Goal: Check status: Check status

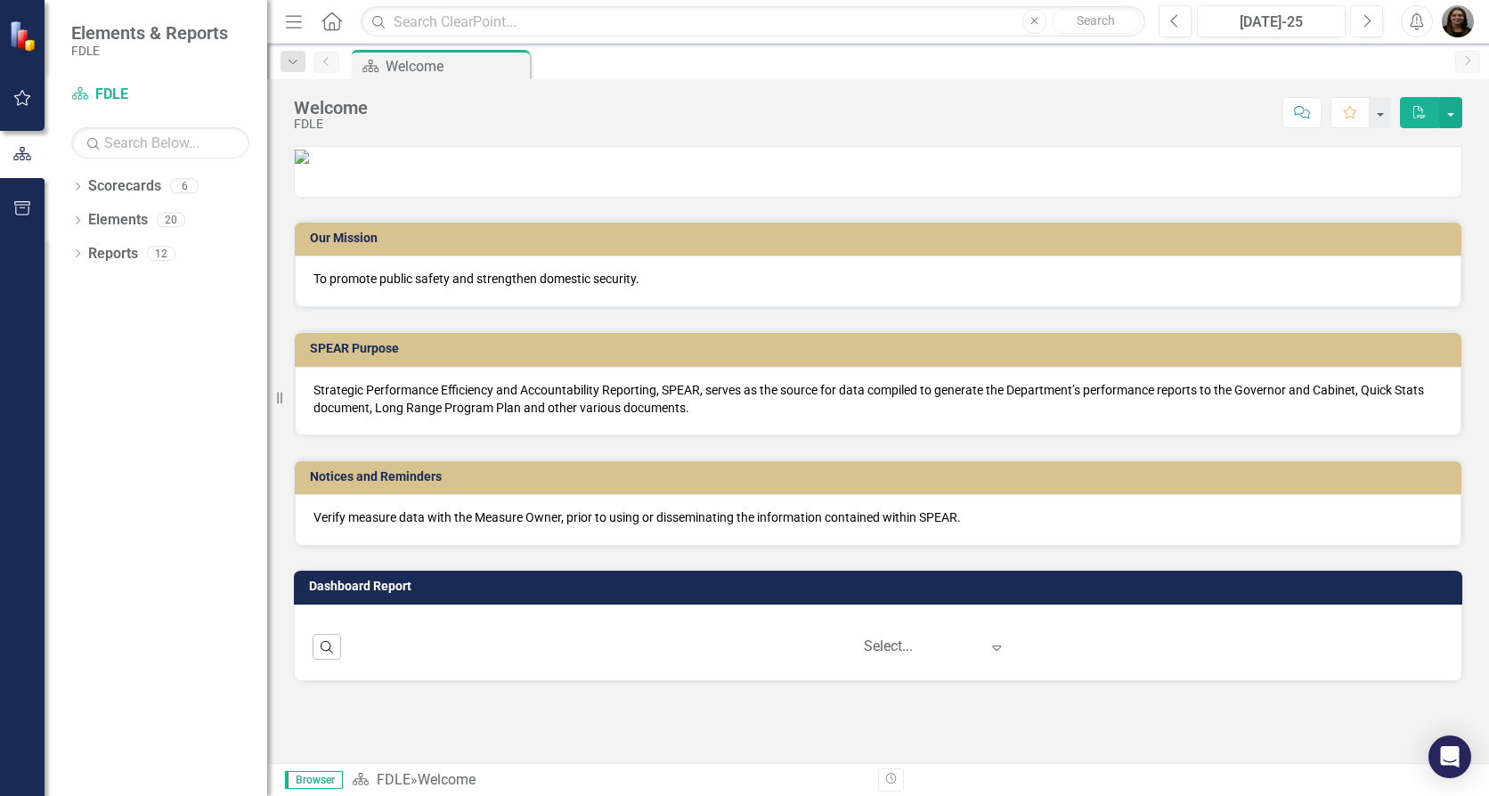
click at [1409, 23] on icon "Alerts" at bounding box center [1416, 21] width 19 height 18
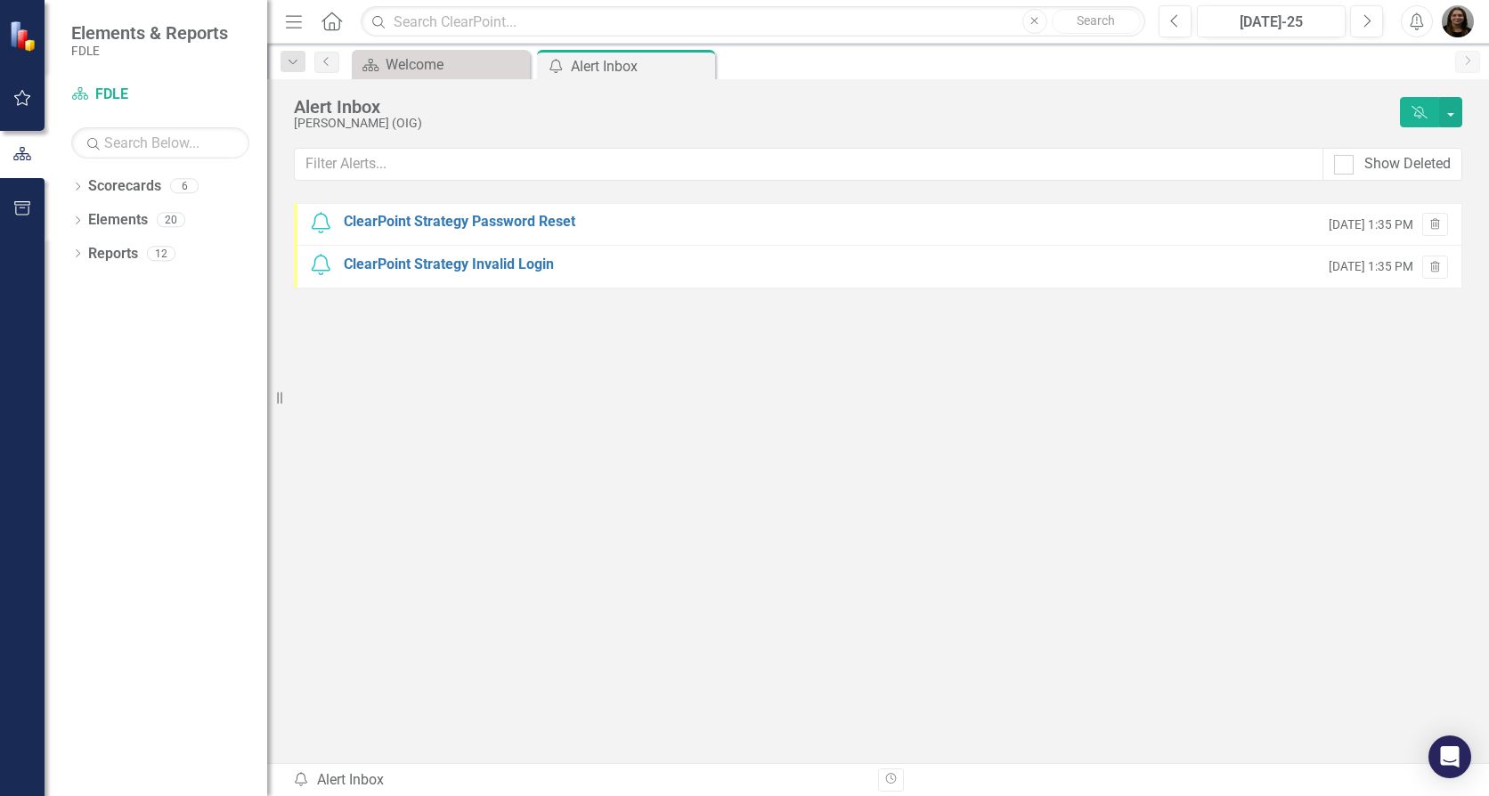
click at [1458, 29] on img "button" at bounding box center [1458, 21] width 32 height 32
click at [1448, 25] on img "button" at bounding box center [1458, 21] width 32 height 32
click at [1403, 55] on link "User Edit Profile" at bounding box center [1402, 54] width 141 height 33
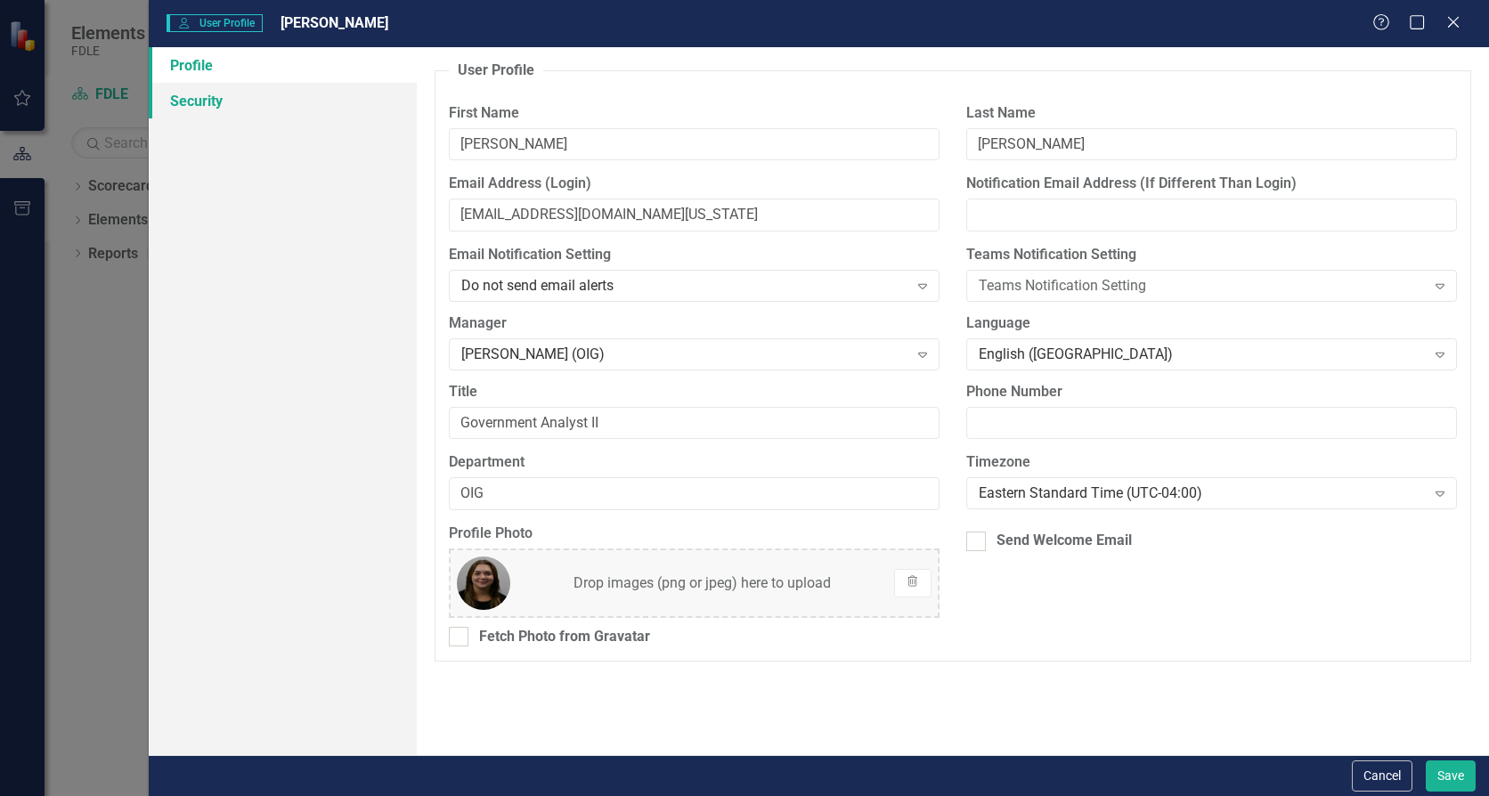
click at [189, 101] on link "Security" at bounding box center [283, 101] width 268 height 36
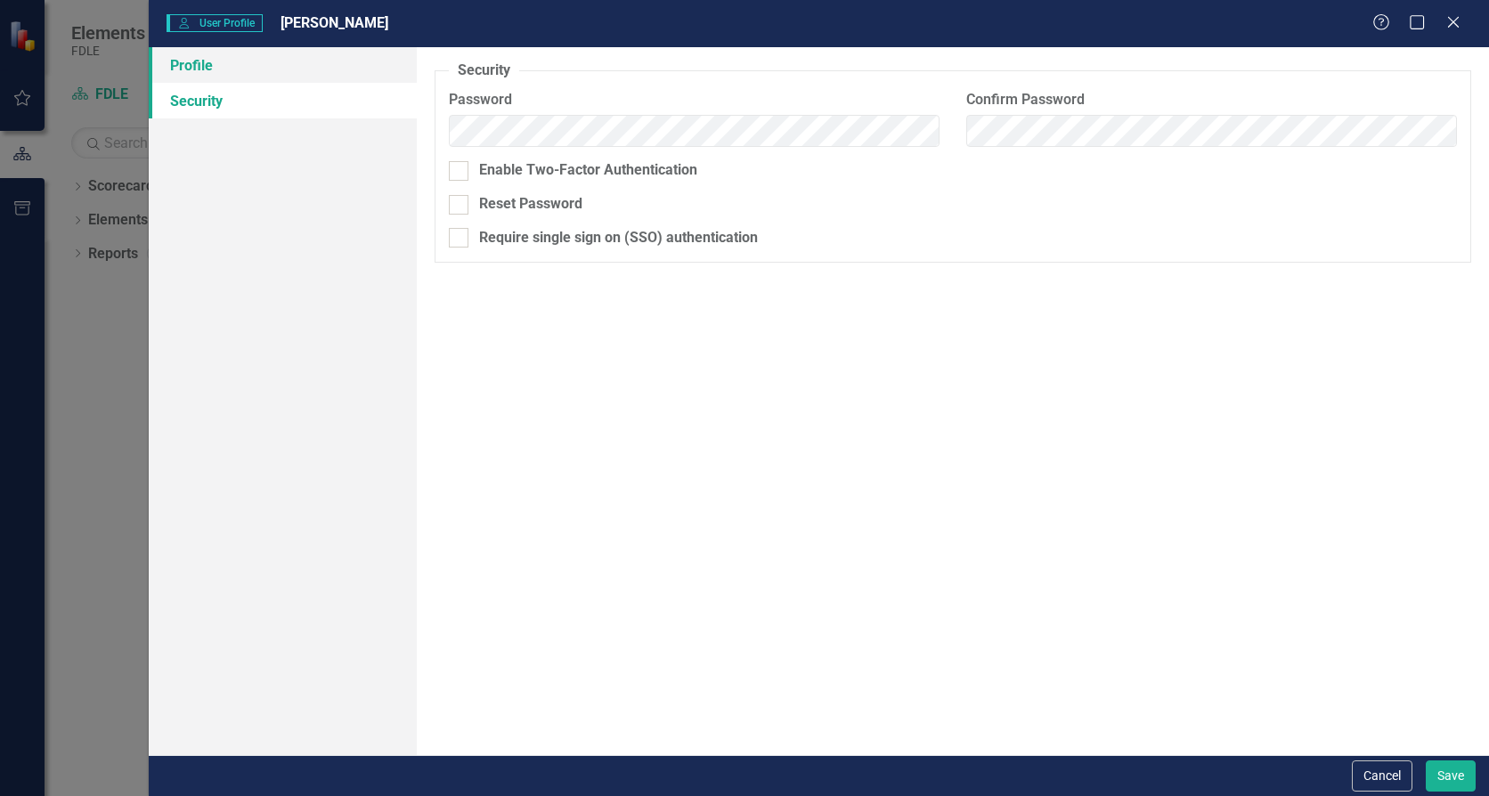
click at [197, 69] on link "Profile" at bounding box center [283, 65] width 268 height 36
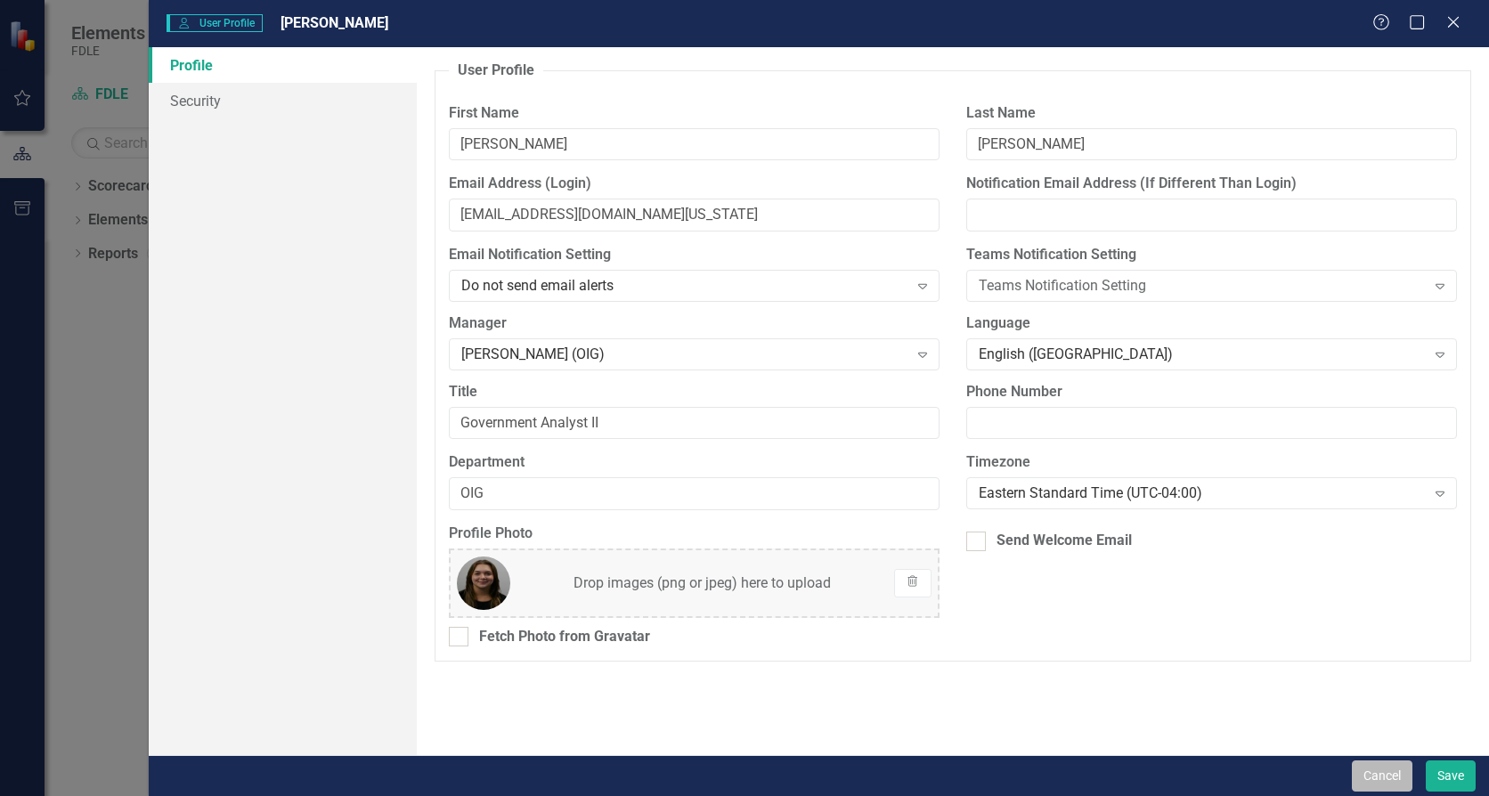
click at [1377, 775] on button "Cancel" at bounding box center [1382, 775] width 61 height 31
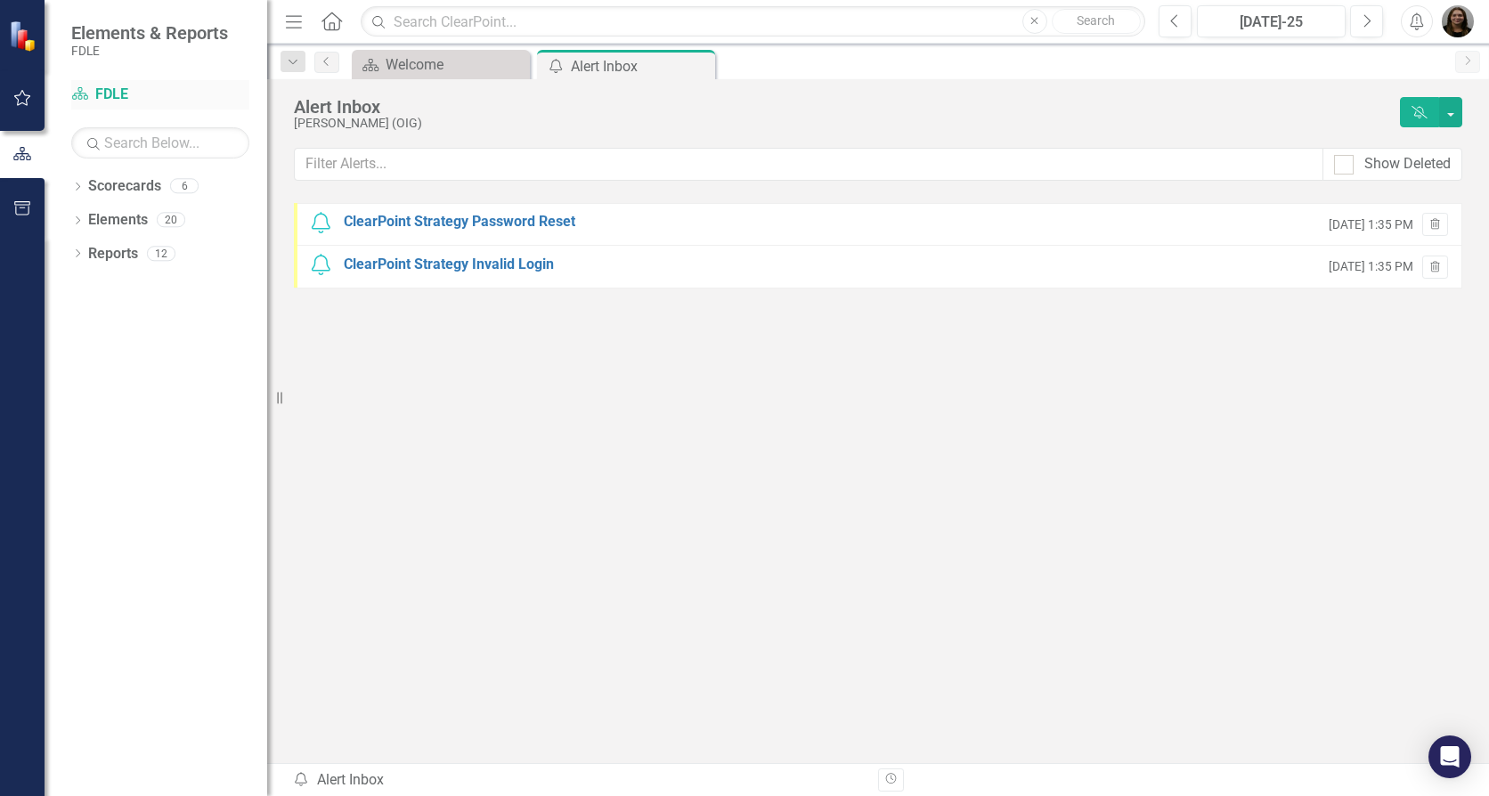
click at [113, 86] on link "Scorecard FDLE" at bounding box center [160, 95] width 178 height 20
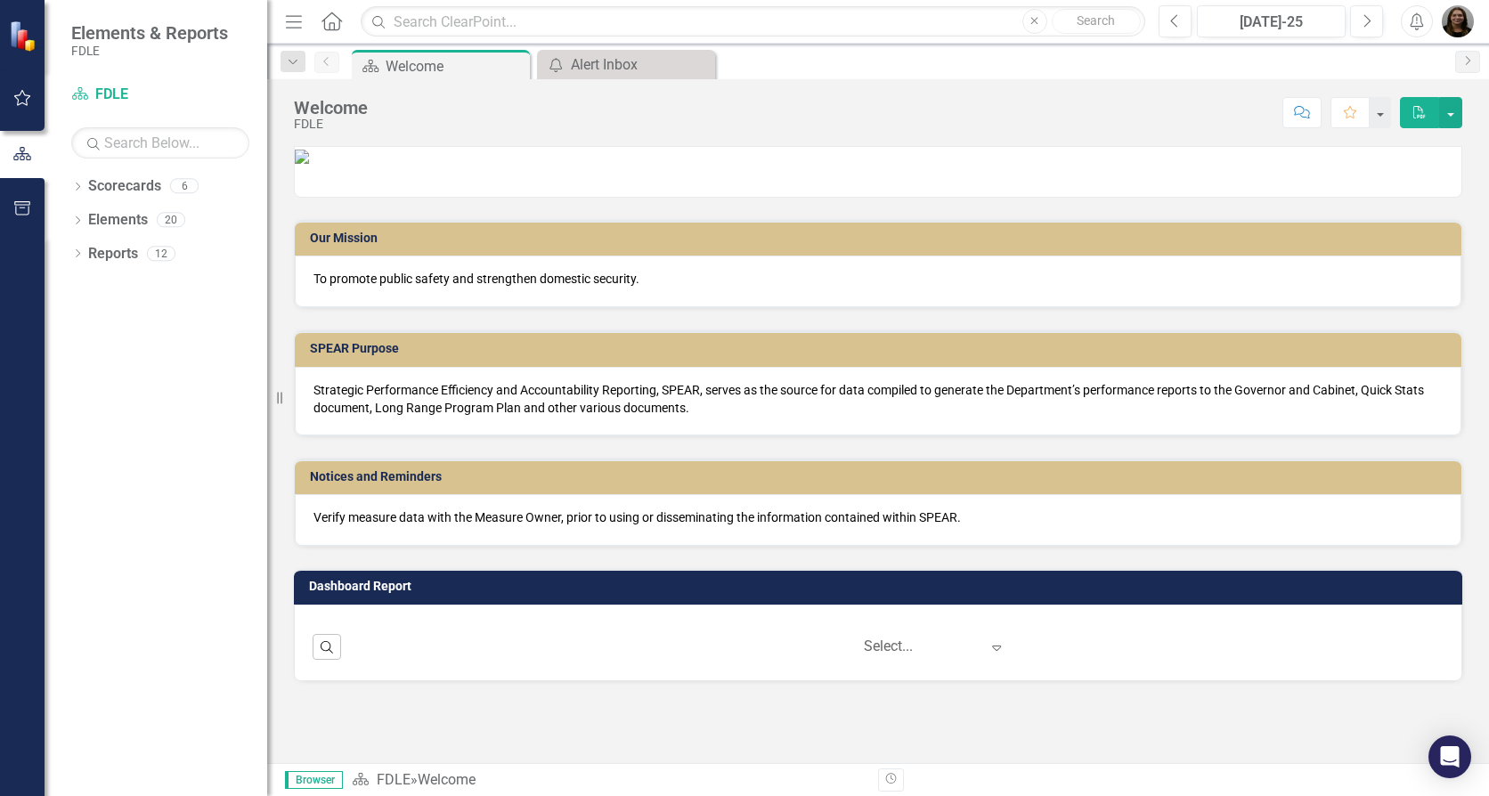
click at [102, 17] on div "Elements & Reports FDLE" at bounding box center [156, 40] width 223 height 80
click at [110, 38] on span "Elements & Reports" at bounding box center [149, 32] width 157 height 21
click at [28, 36] on img at bounding box center [24, 35] width 31 height 31
click at [347, 662] on div "Search ‹ Previous 1 (current) › Next Select... Expand" at bounding box center [878, 647] width 1131 height 30
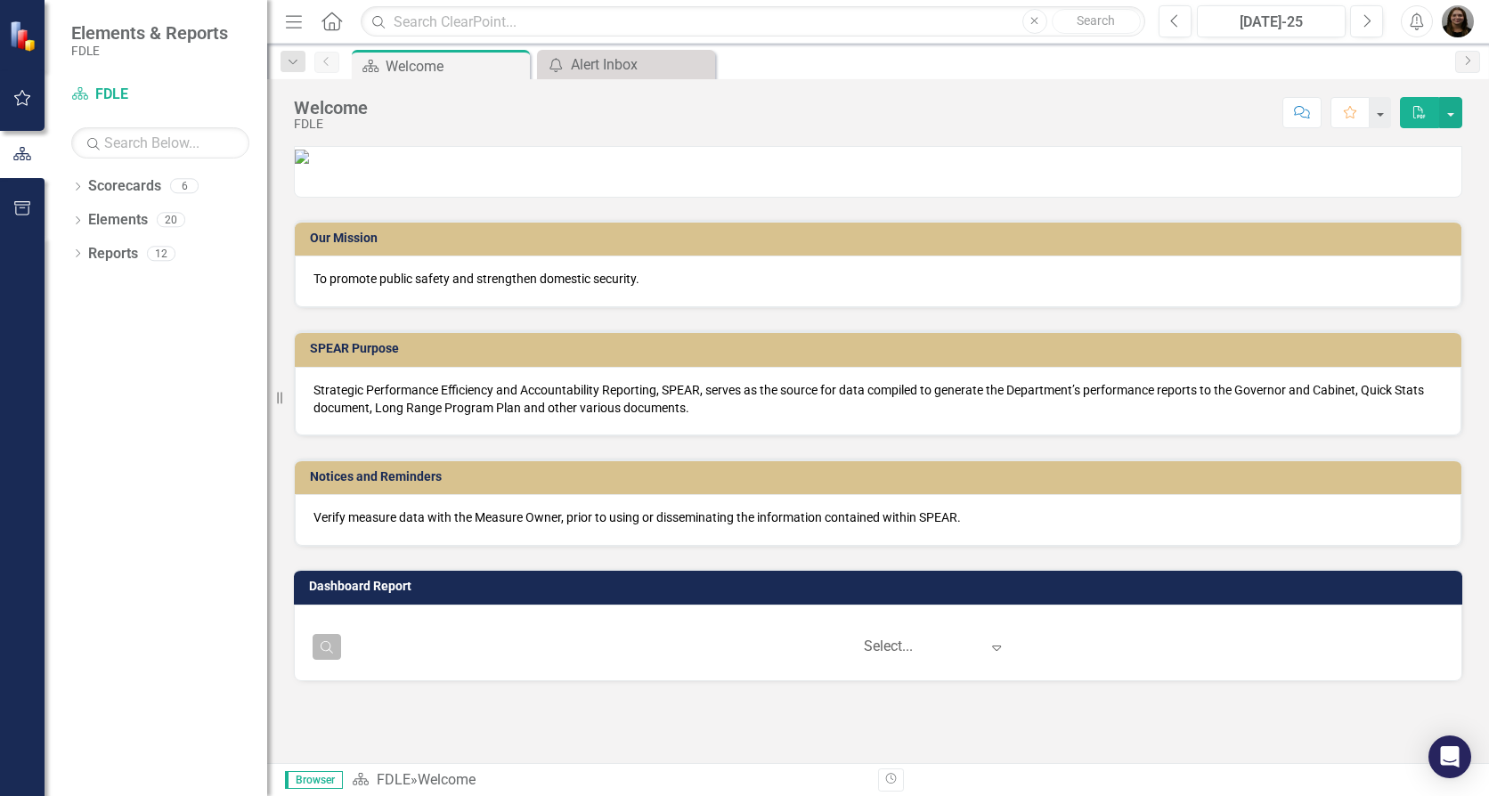
click at [332, 660] on button "Search" at bounding box center [327, 647] width 28 height 26
click at [332, 654] on icon "Close" at bounding box center [327, 647] width 16 height 12
drag, startPoint x: 511, startPoint y: 267, endPoint x: 505, endPoint y: 275, distance: 10.2
click at [309, 164] on img at bounding box center [302, 157] width 14 height 14
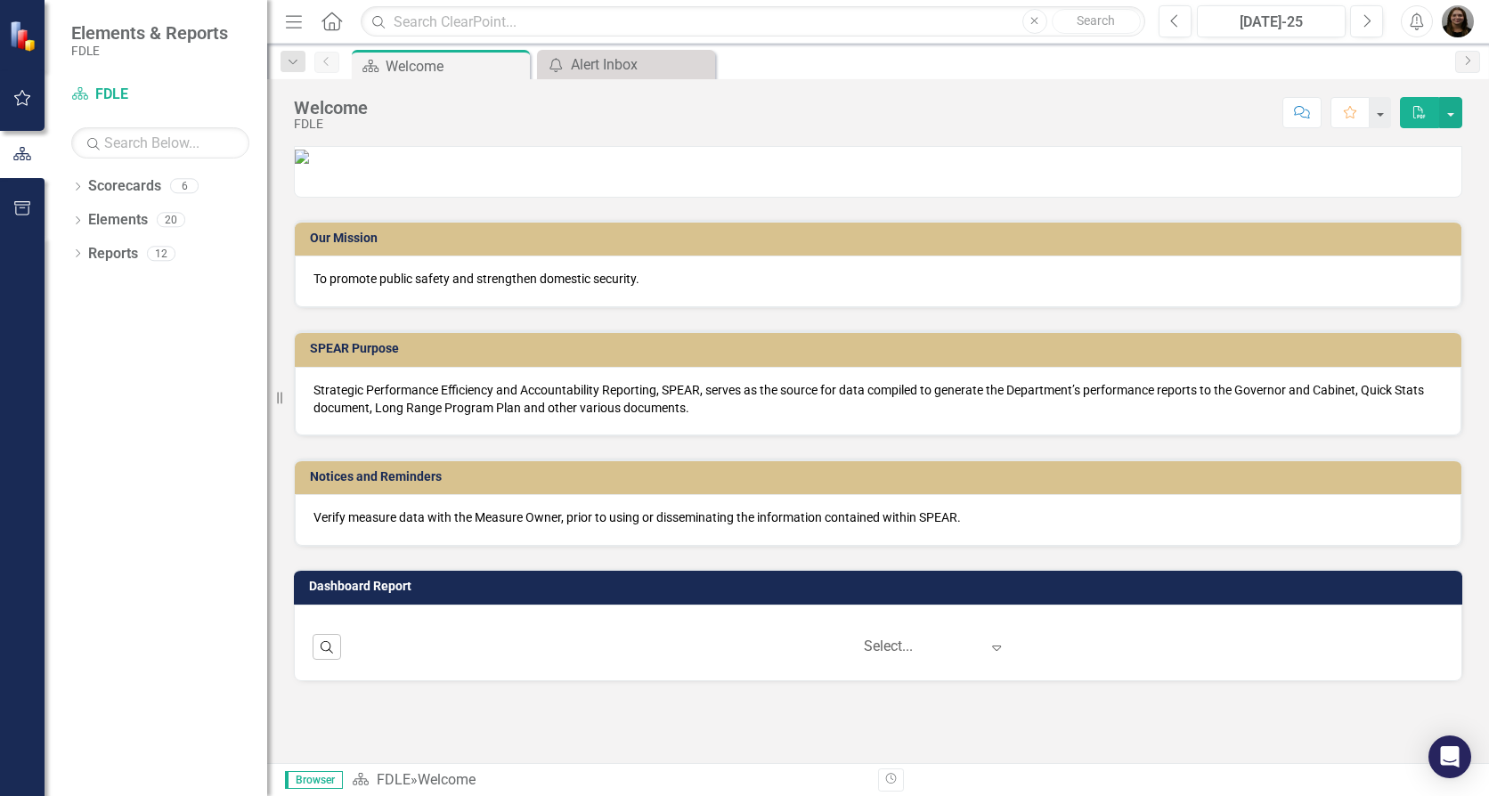
drag, startPoint x: 472, startPoint y: 364, endPoint x: 467, endPoint y: 447, distance: 83.0
click at [467, 307] on div "To promote public safety and strengthen domestic security." at bounding box center [878, 282] width 1166 height 52
click at [463, 435] on div "Strategic Performance Efficiency and Accountability Reporting, SPEAR, serves as…" at bounding box center [878, 401] width 1166 height 69
click at [144, 172] on div "Scorecards" at bounding box center [124, 186] width 73 height 29
click at [134, 187] on link "Scorecards" at bounding box center [124, 186] width 73 height 20
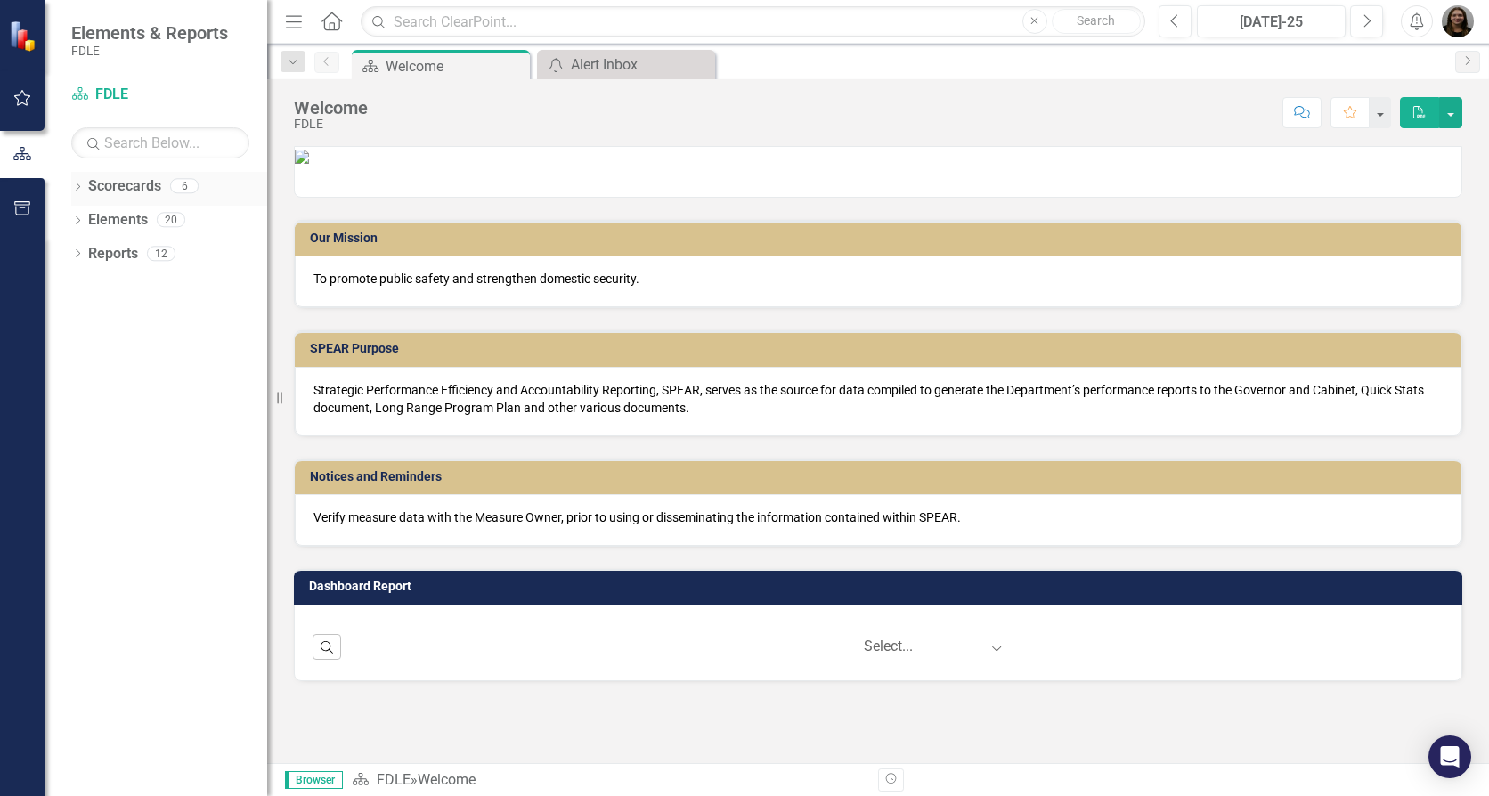
click at [80, 191] on icon "Dropdown" at bounding box center [77, 188] width 12 height 10
click at [85, 329] on div "Dropdown" at bounding box center [86, 320] width 13 height 15
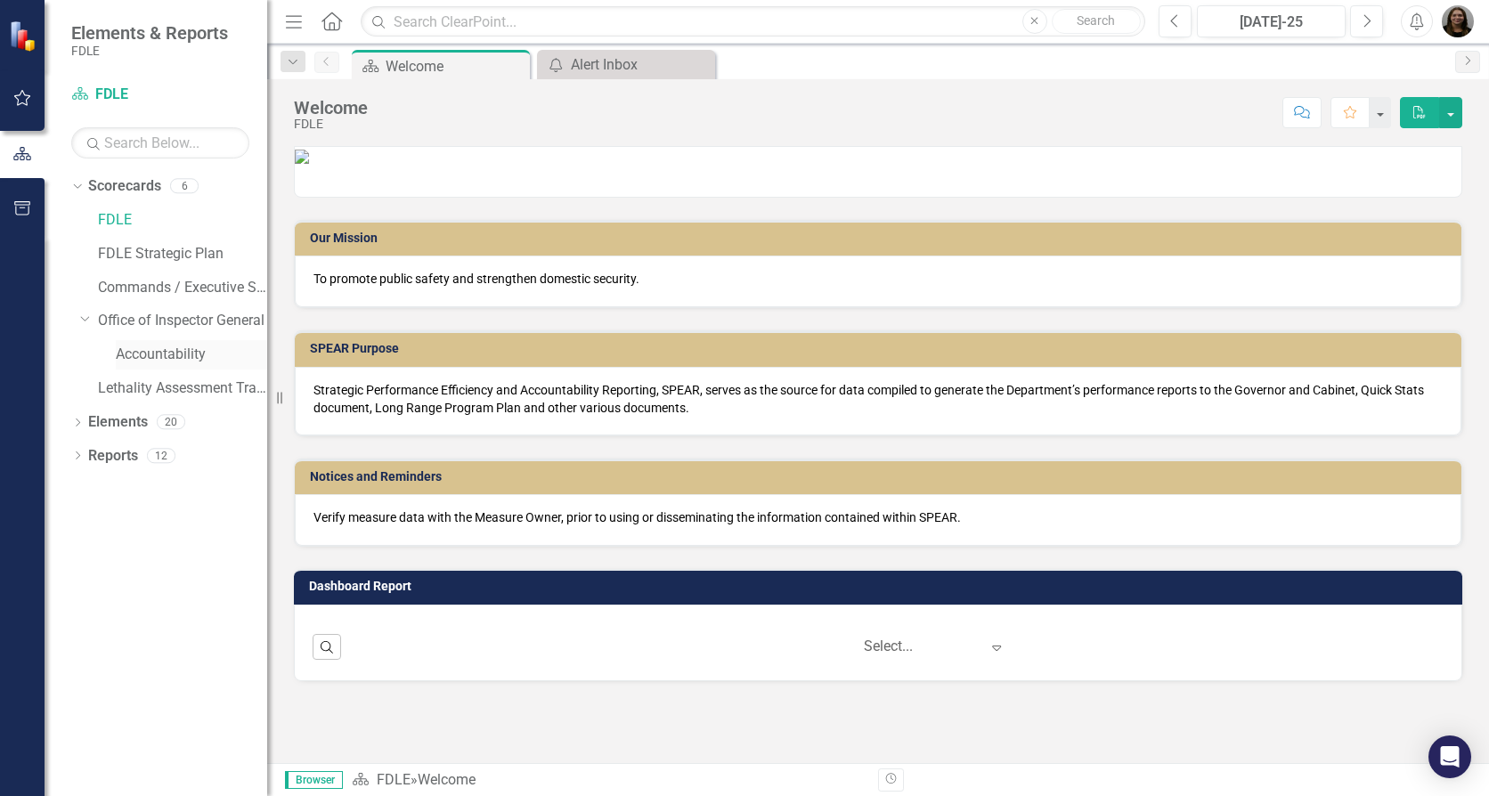
click at [147, 360] on link "Accountability" at bounding box center [191, 355] width 151 height 20
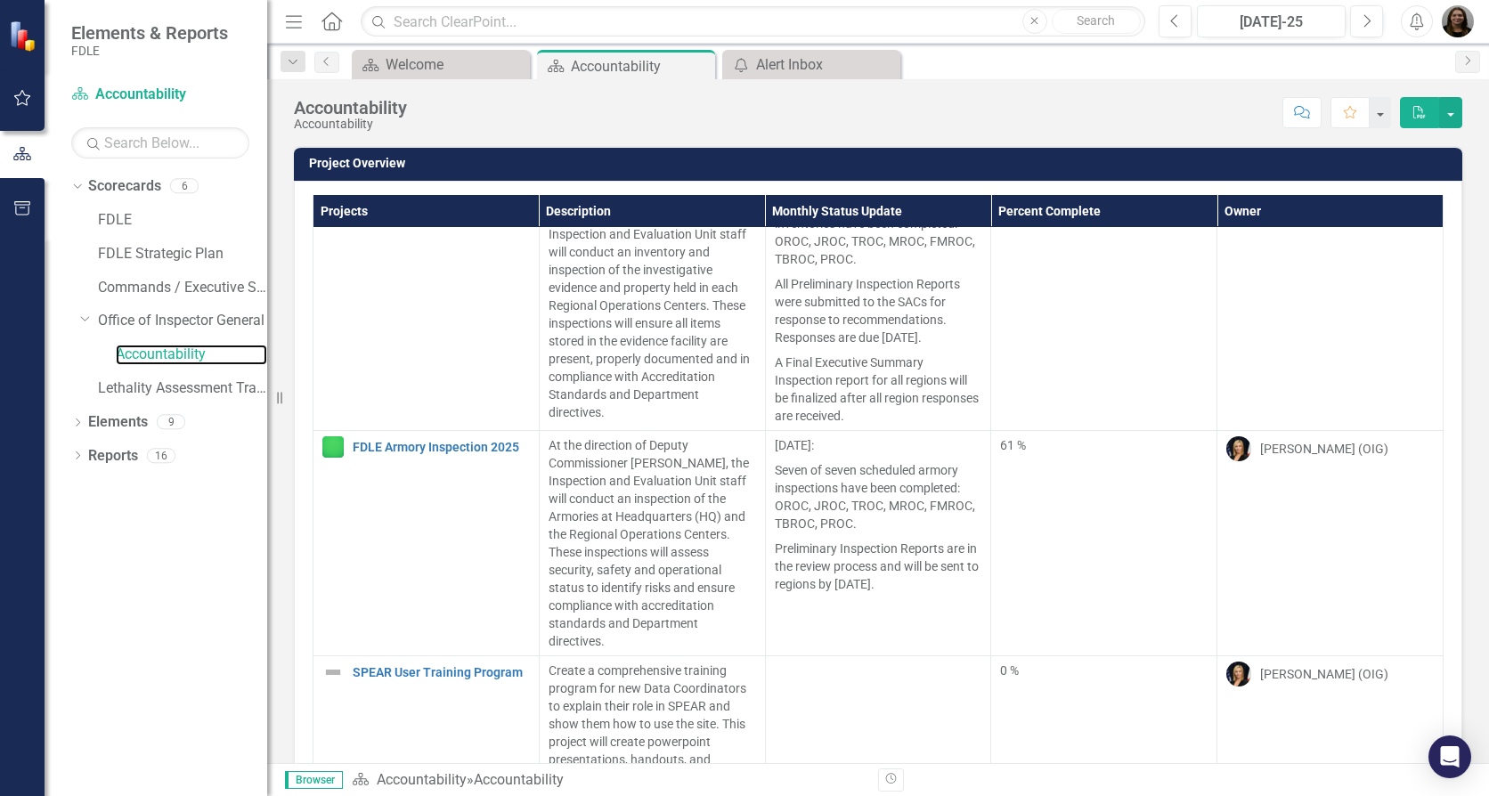
scroll to position [339, 0]
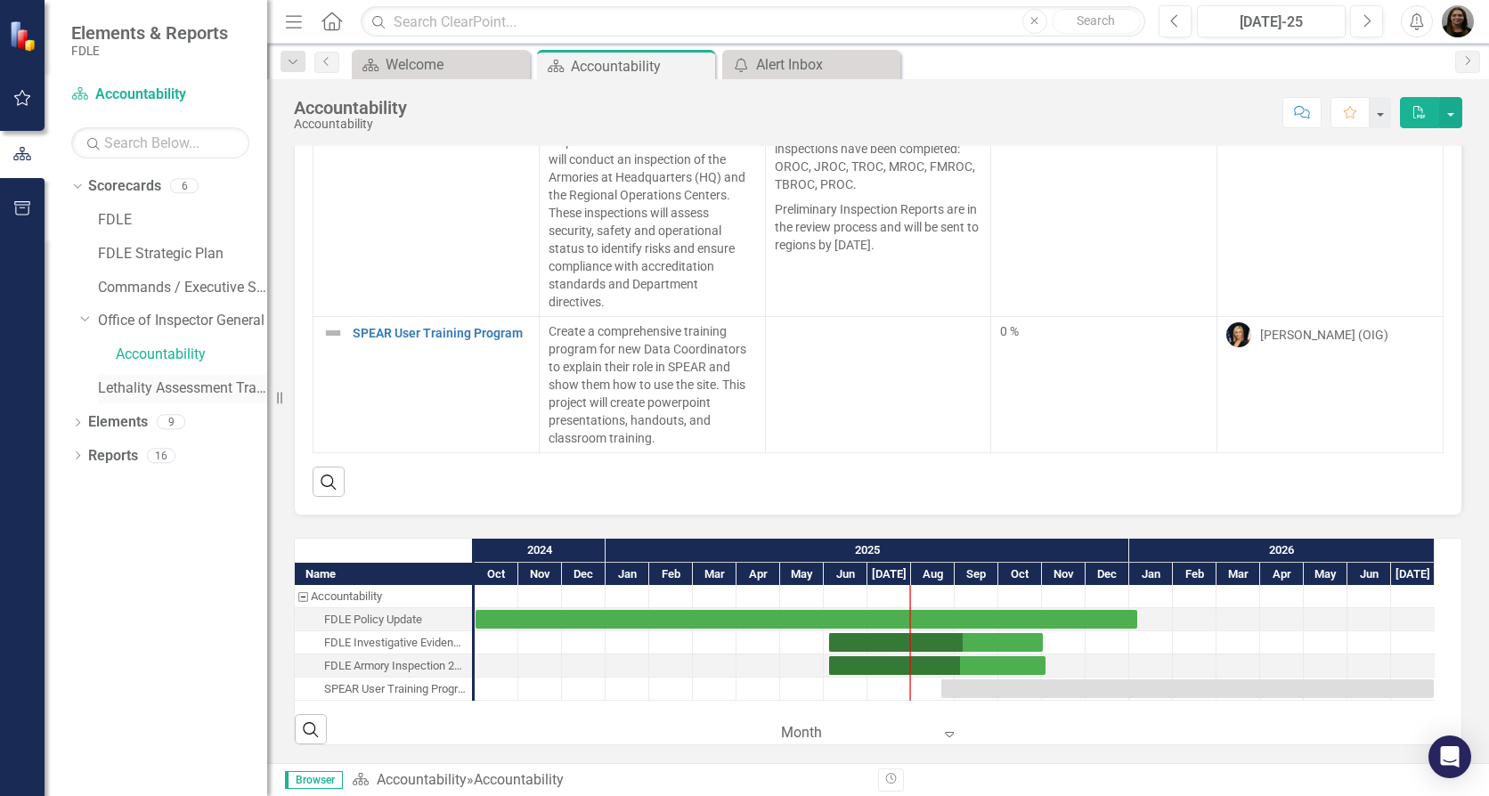
click at [130, 388] on link "Lethality Assessment Tracking" at bounding box center [182, 388] width 169 height 20
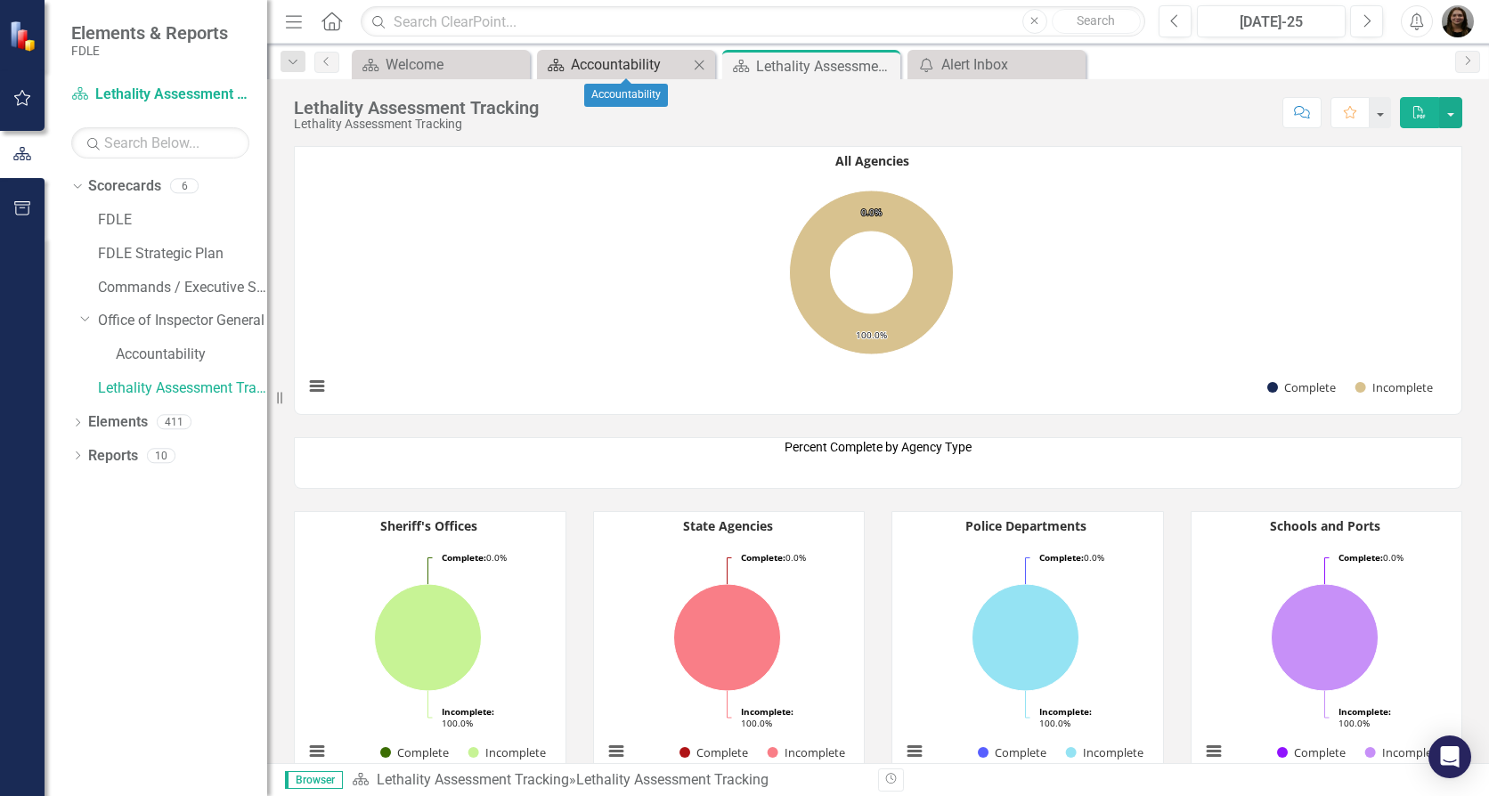
click at [595, 69] on div "Accountability" at bounding box center [630, 64] width 118 height 22
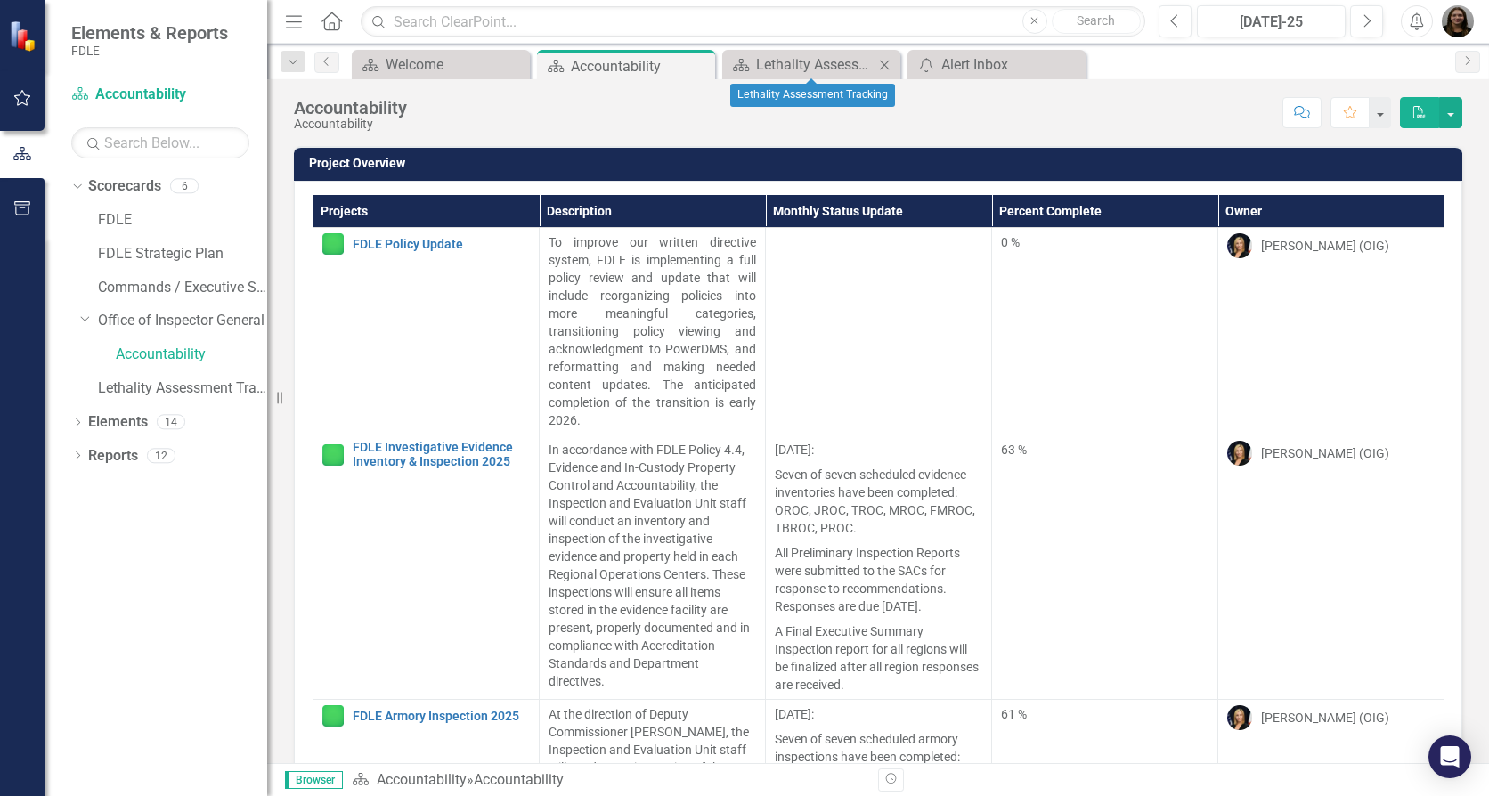
click at [879, 59] on icon "Close" at bounding box center [884, 65] width 18 height 14
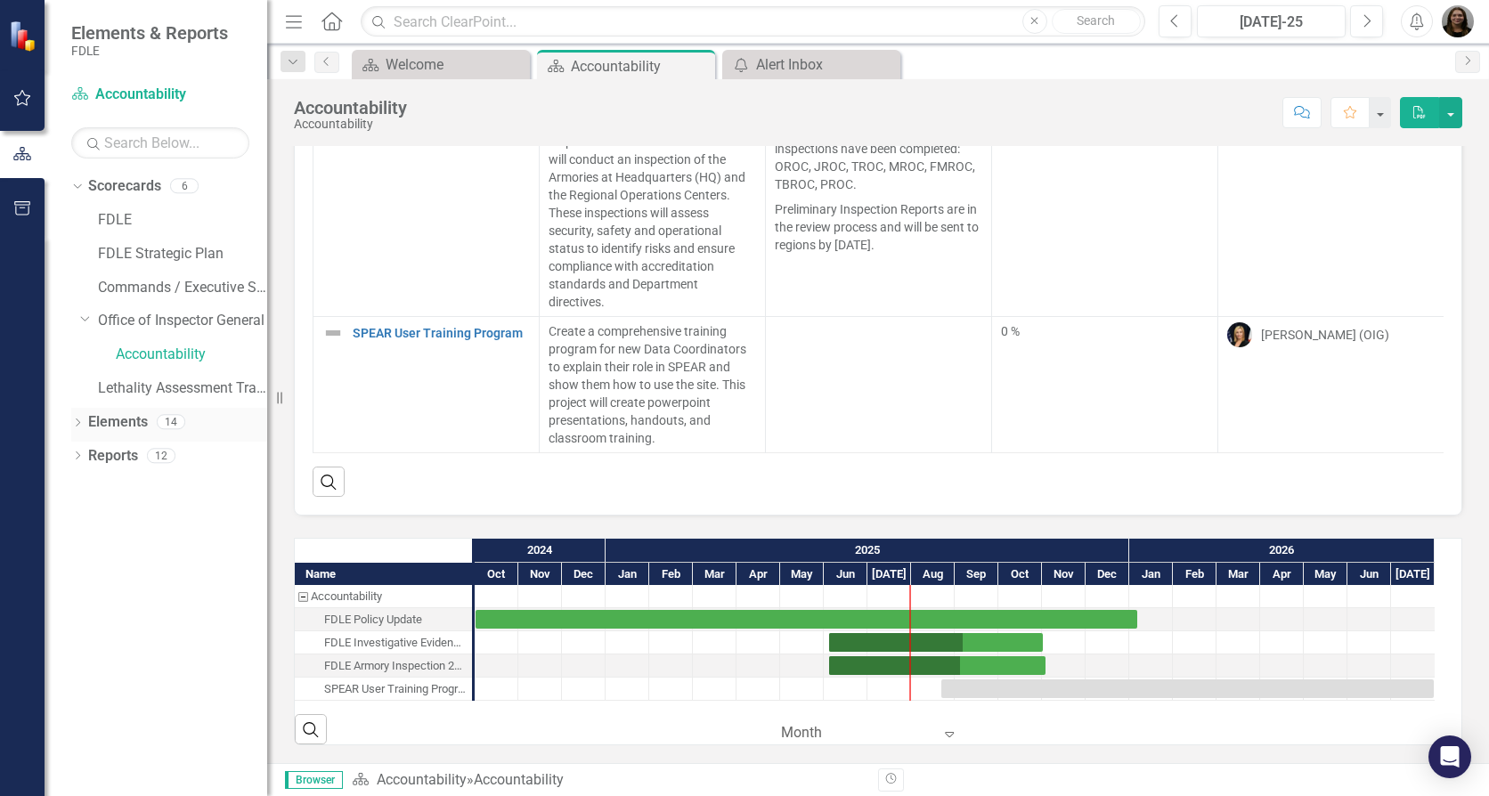
click at [77, 427] on icon "Dropdown" at bounding box center [77, 424] width 12 height 10
click at [123, 457] on link "Project Projects" at bounding box center [135, 456] width 77 height 20
click at [83, 456] on icon "Dropdown" at bounding box center [86, 457] width 12 height 10
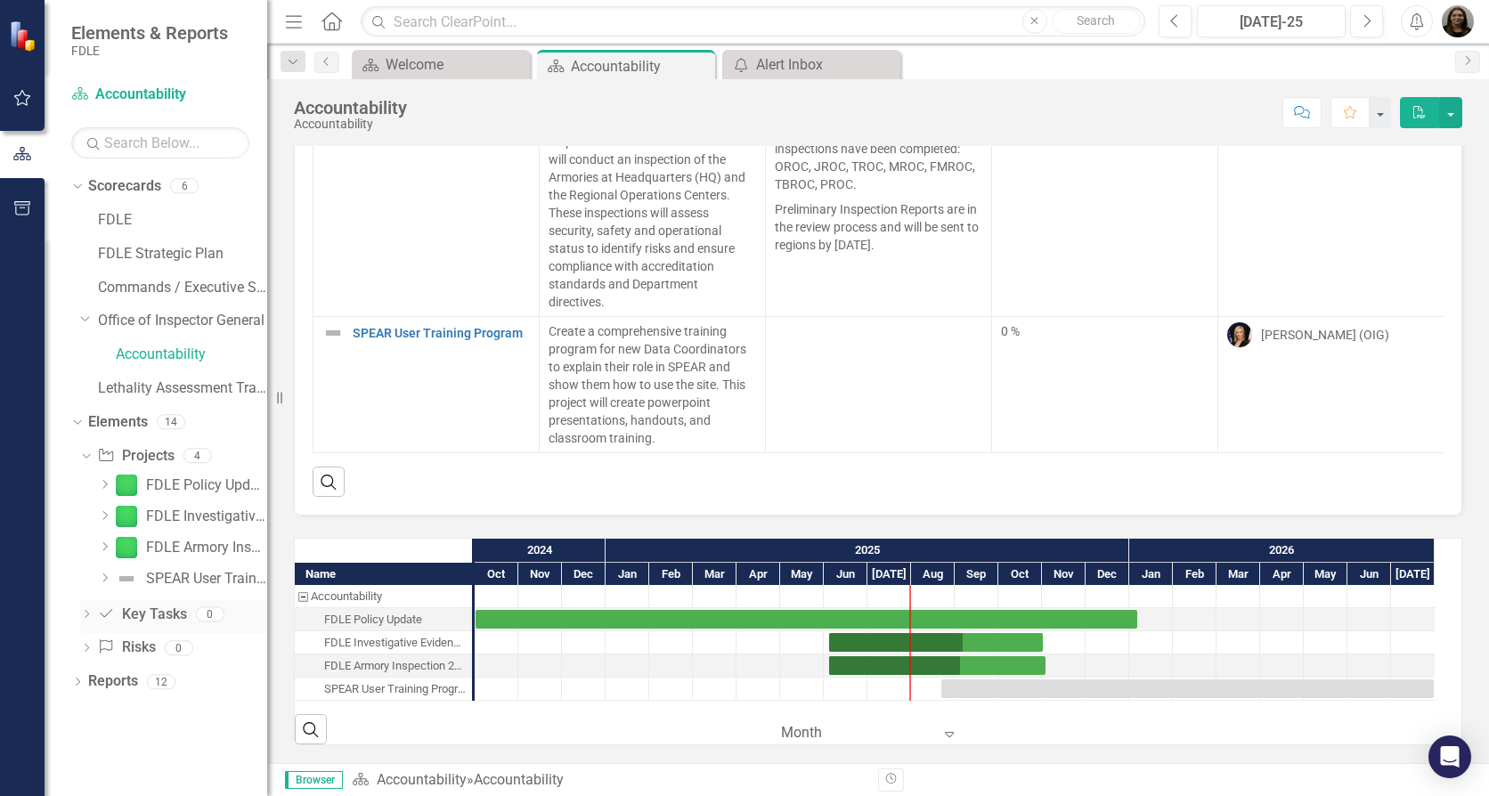
click at [97, 621] on link "Key Task Key Tasks" at bounding box center [141, 615] width 89 height 20
click at [81, 613] on icon "Dropdown" at bounding box center [86, 616] width 12 height 10
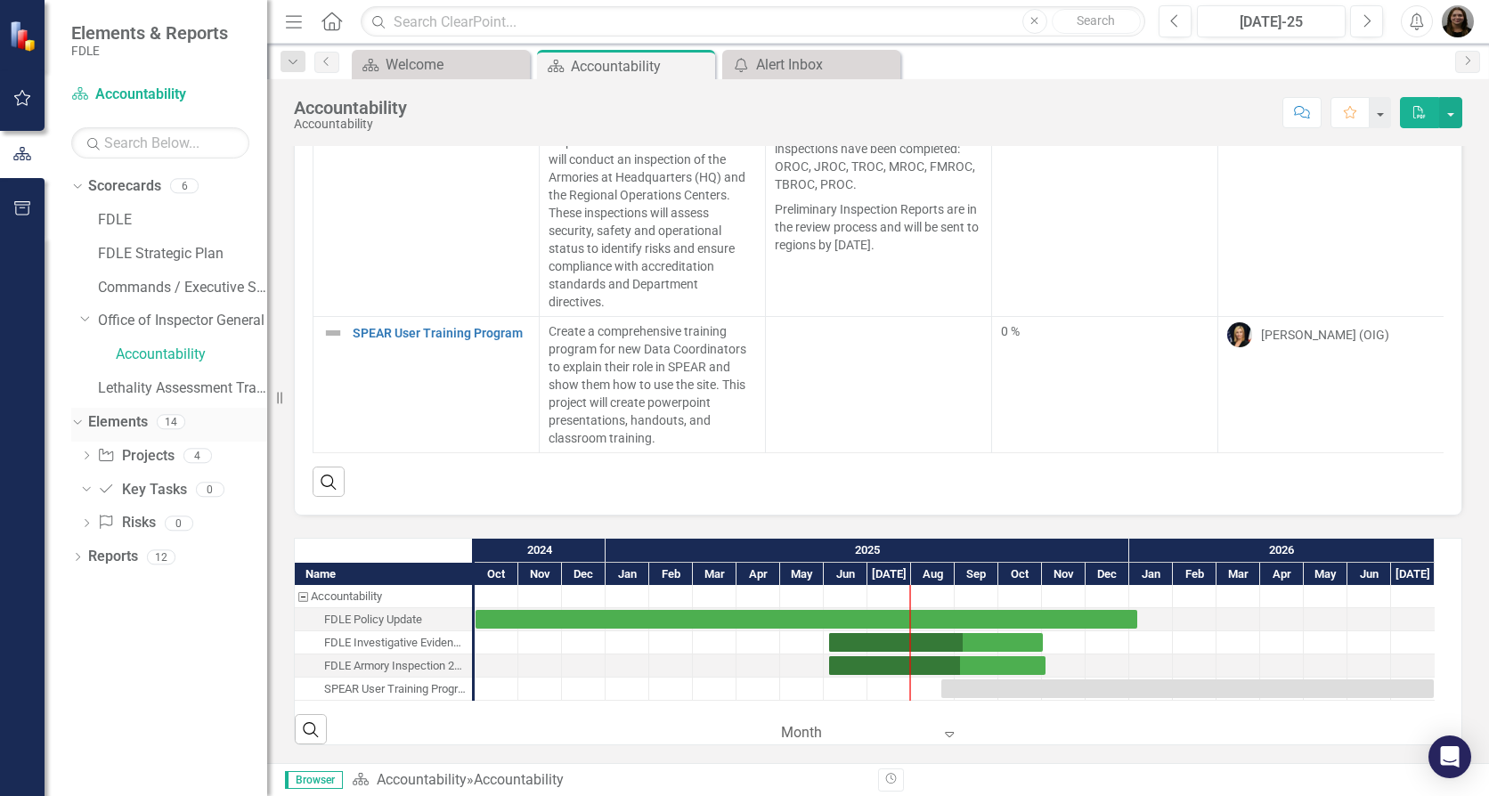
click at [80, 418] on icon "Dropdown" at bounding box center [75, 421] width 10 height 12
click at [84, 421] on icon "Dropdown" at bounding box center [77, 424] width 12 height 10
click at [99, 458] on icon "Project" at bounding box center [106, 455] width 18 height 14
click at [79, 453] on div "Dropdown Project Projects 4 Dropdown FDLE Policy Update Dropdown FDLE Investiga…" at bounding box center [169, 493] width 196 height 102
click at [85, 455] on icon "Dropdown" at bounding box center [86, 457] width 12 height 10
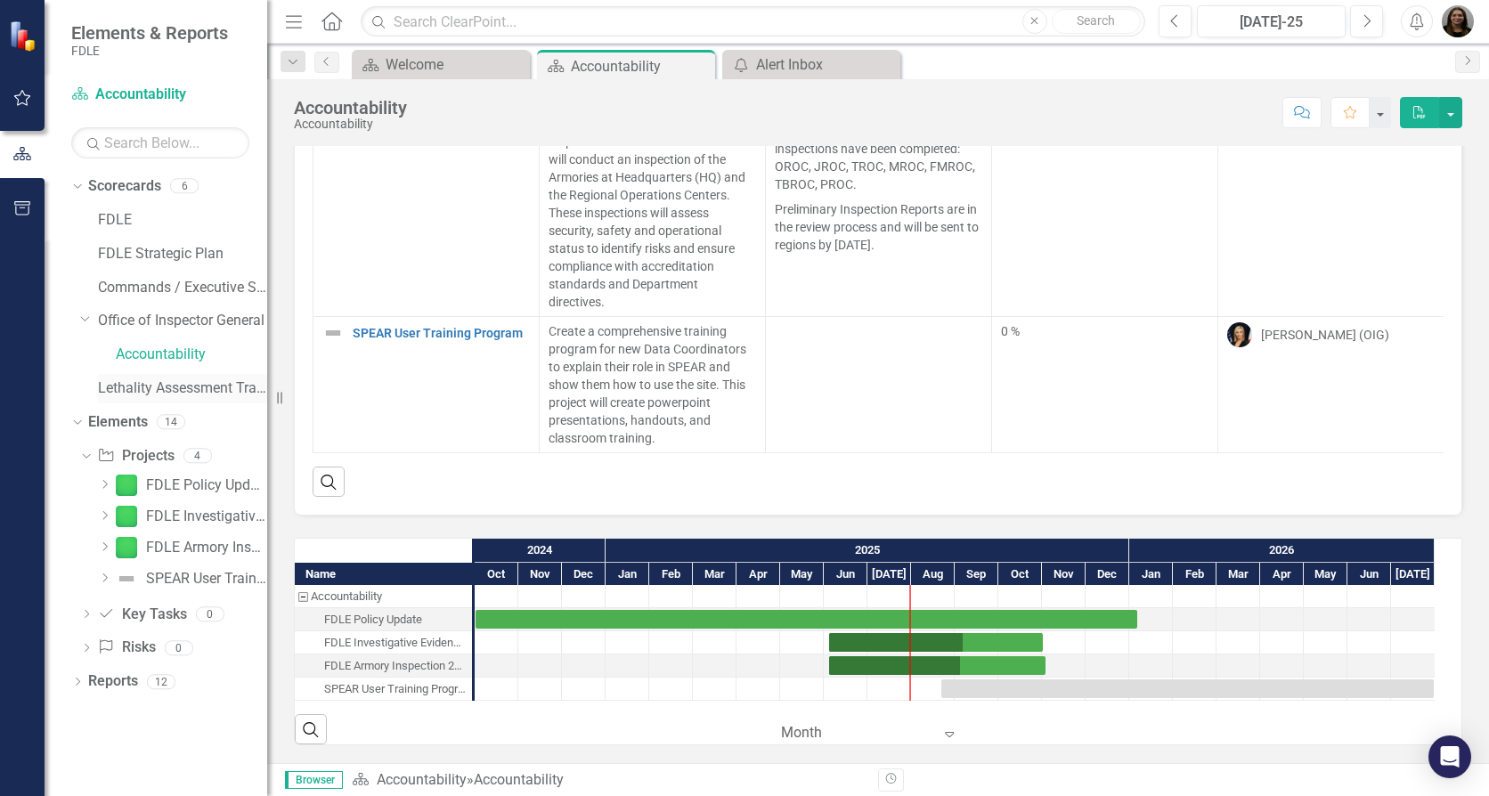
drag, startPoint x: 268, startPoint y: 418, endPoint x: 159, endPoint y: 387, distance: 112.8
click at [162, 387] on div "Elements & Reports FDLE Scorecard Accountability Search Dropdown Scorecards 6 F…" at bounding box center [133, 398] width 267 height 796
click at [177, 553] on div "FDLE Armory Inspection 2025" at bounding box center [206, 548] width 121 height 16
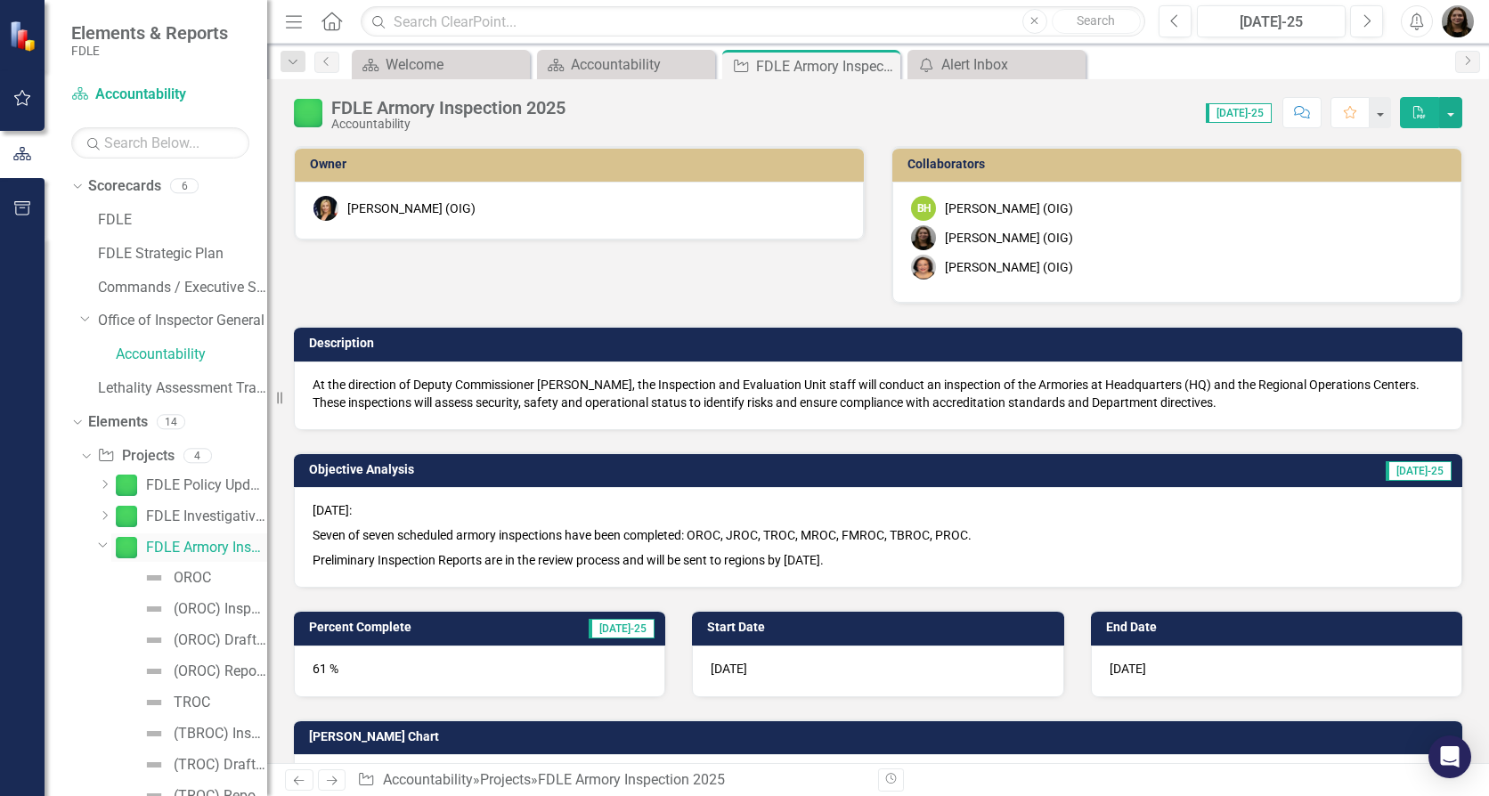
checkbox input "true"
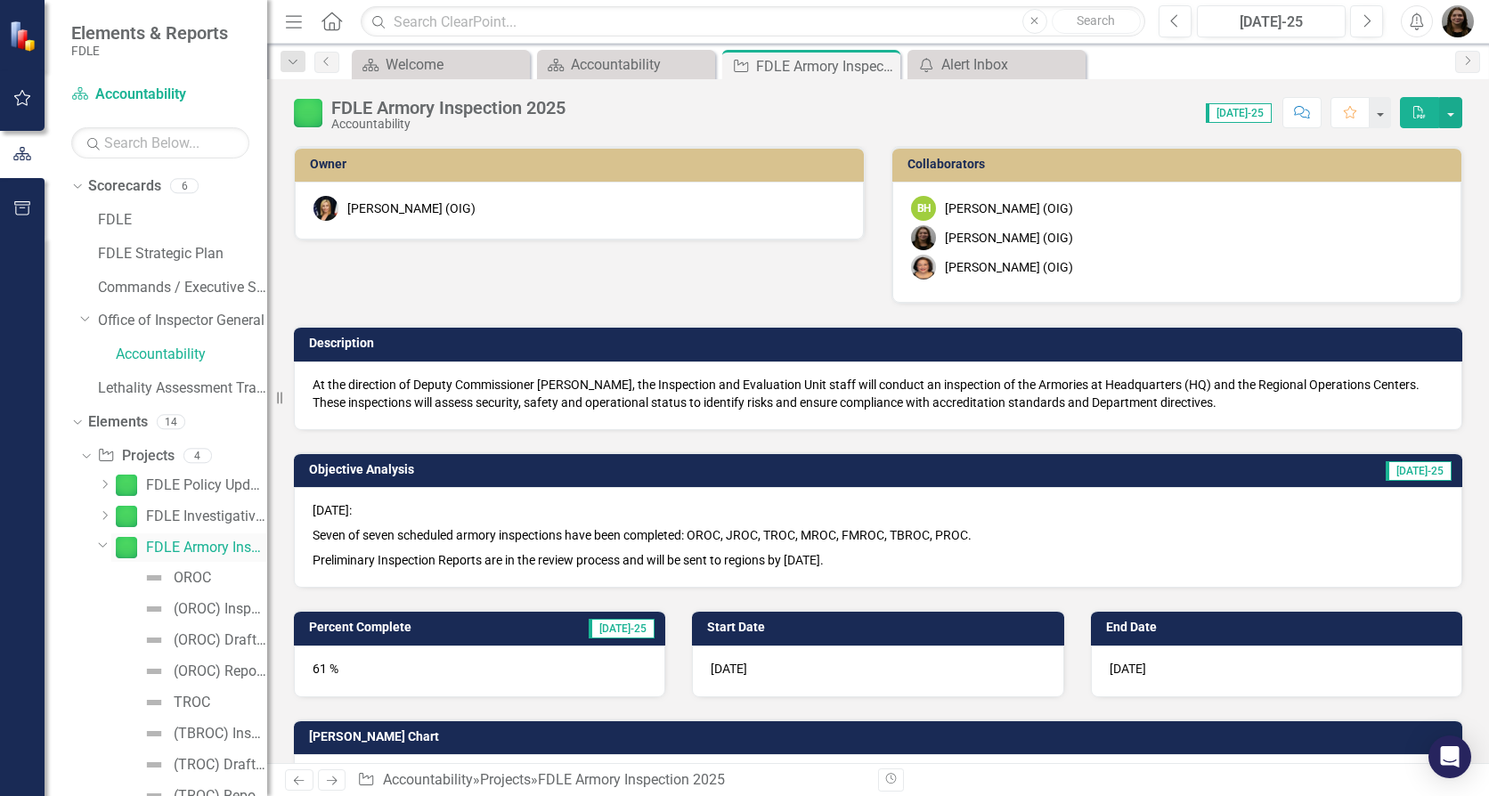
checkbox input "true"
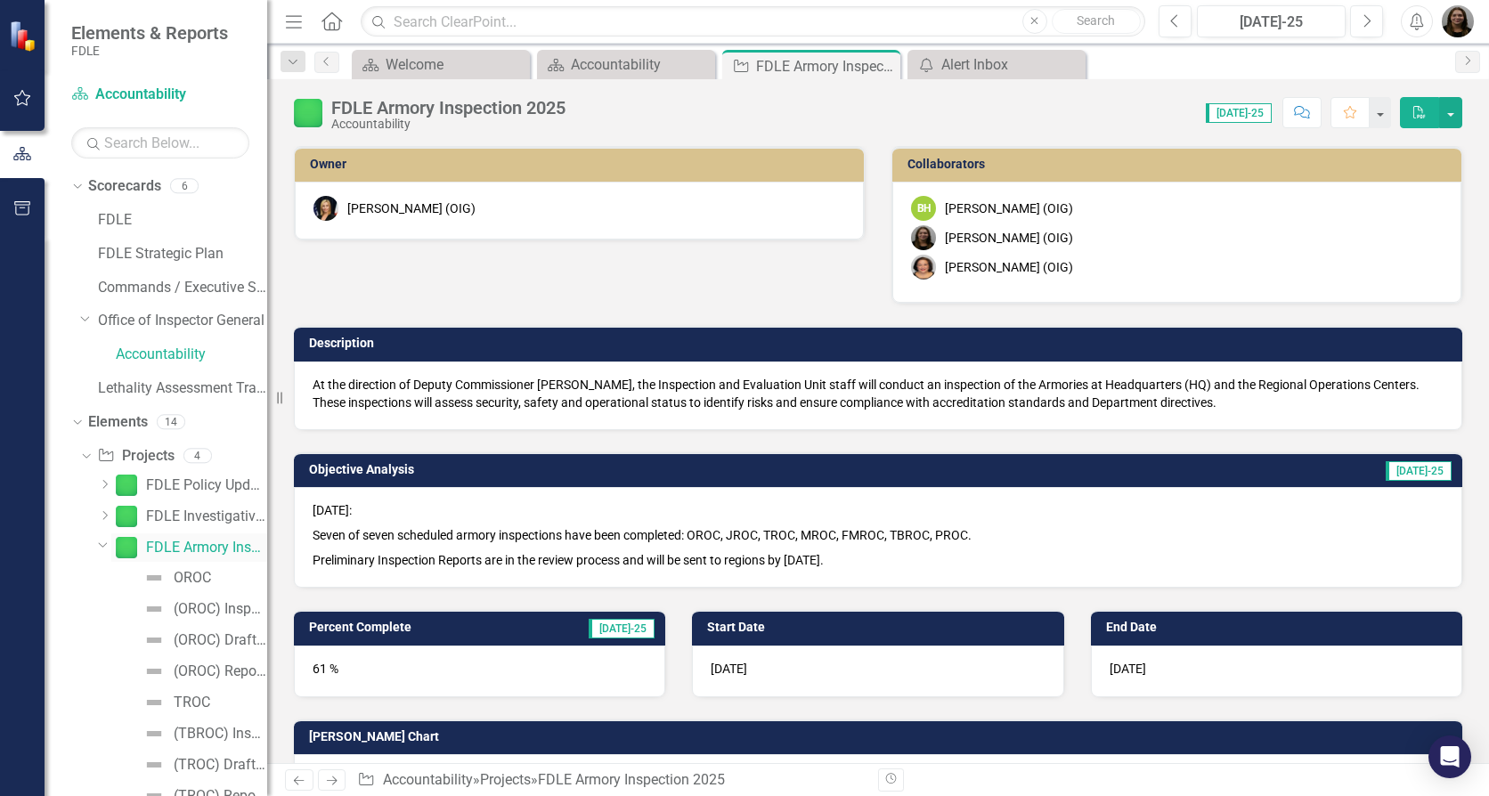
checkbox input "true"
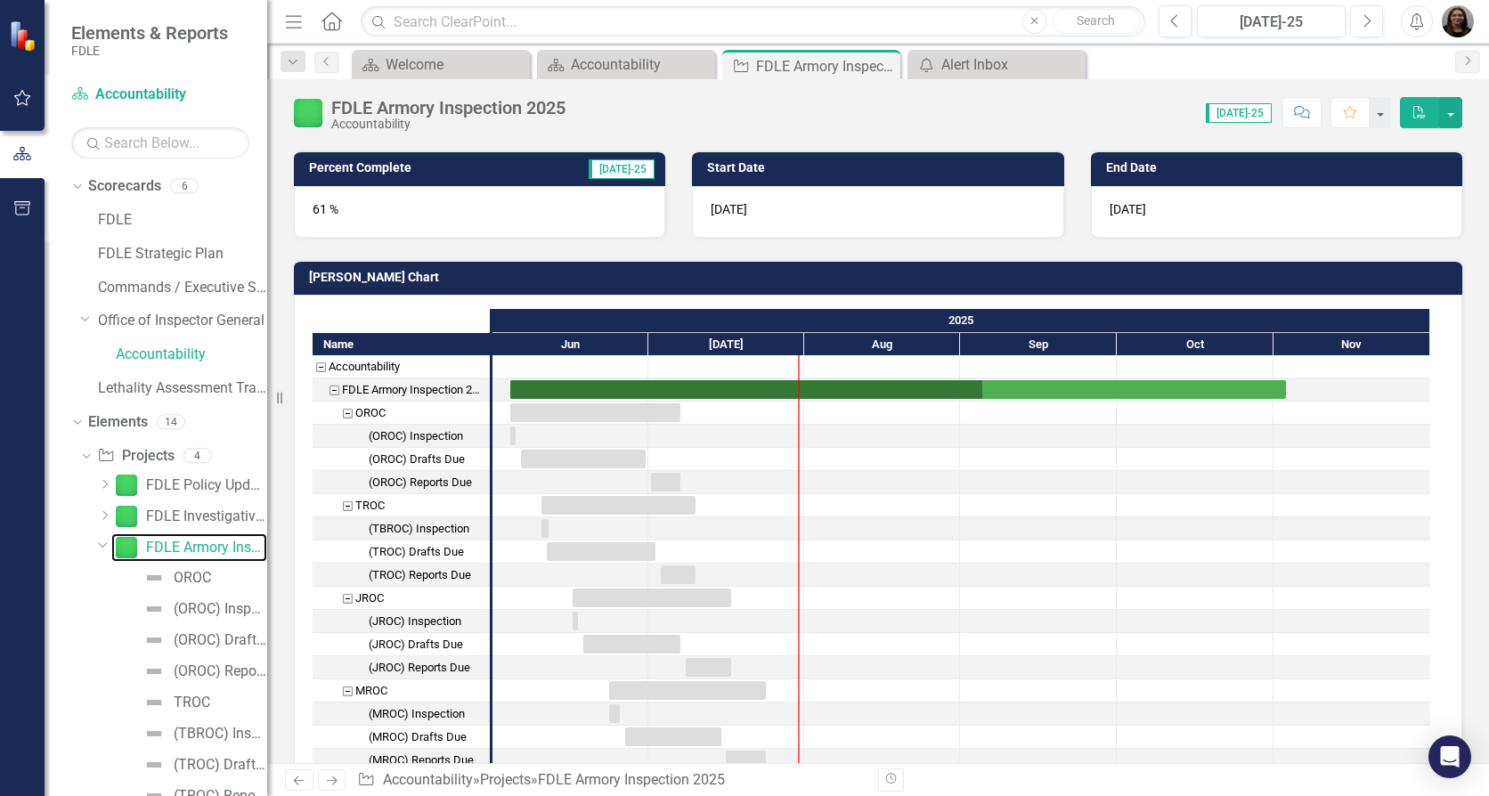
scroll to position [534, 0]
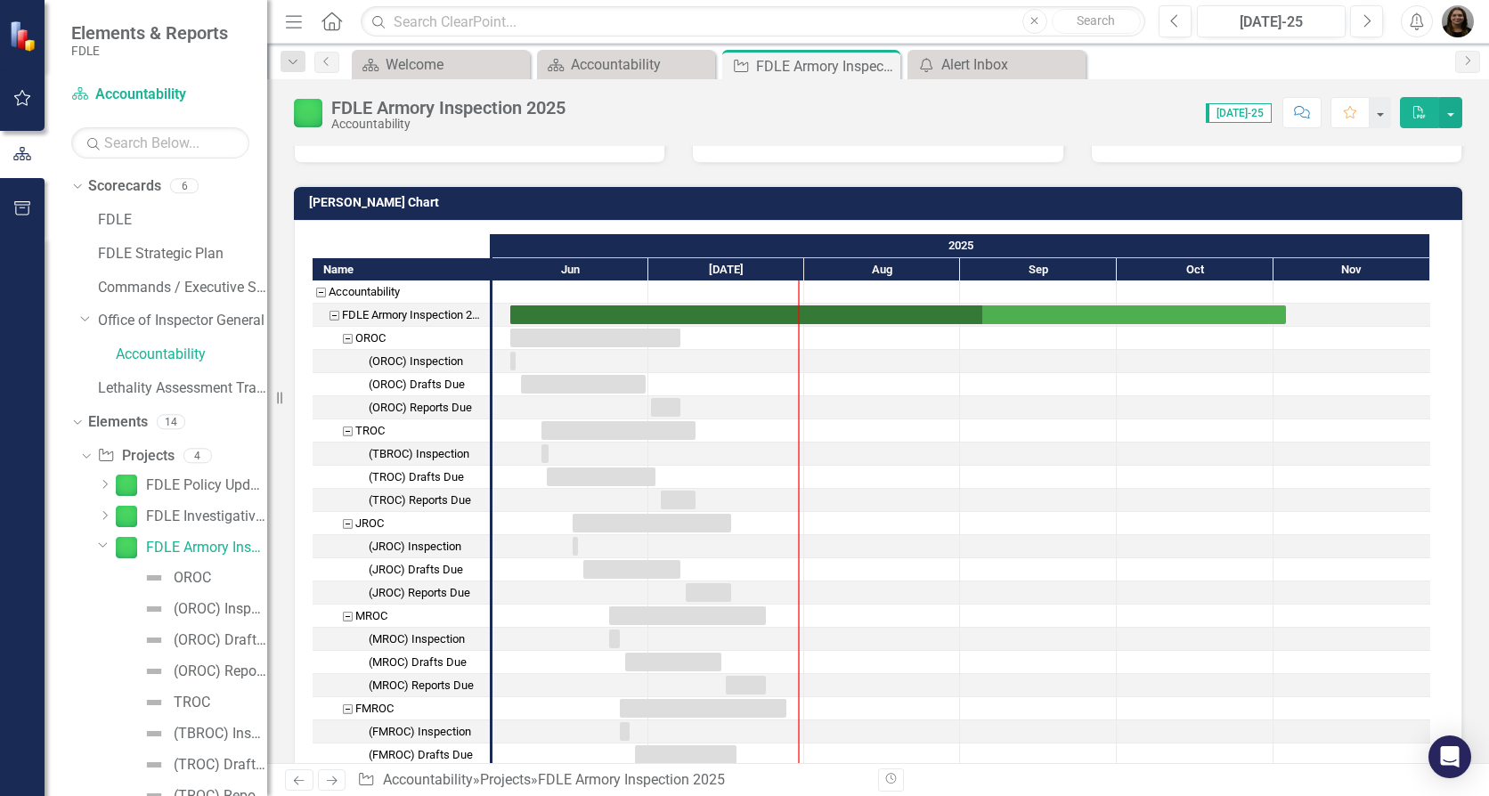
click at [955, 348] on div at bounding box center [882, 338] width 156 height 22
click at [956, 344] on div at bounding box center [882, 338] width 156 height 22
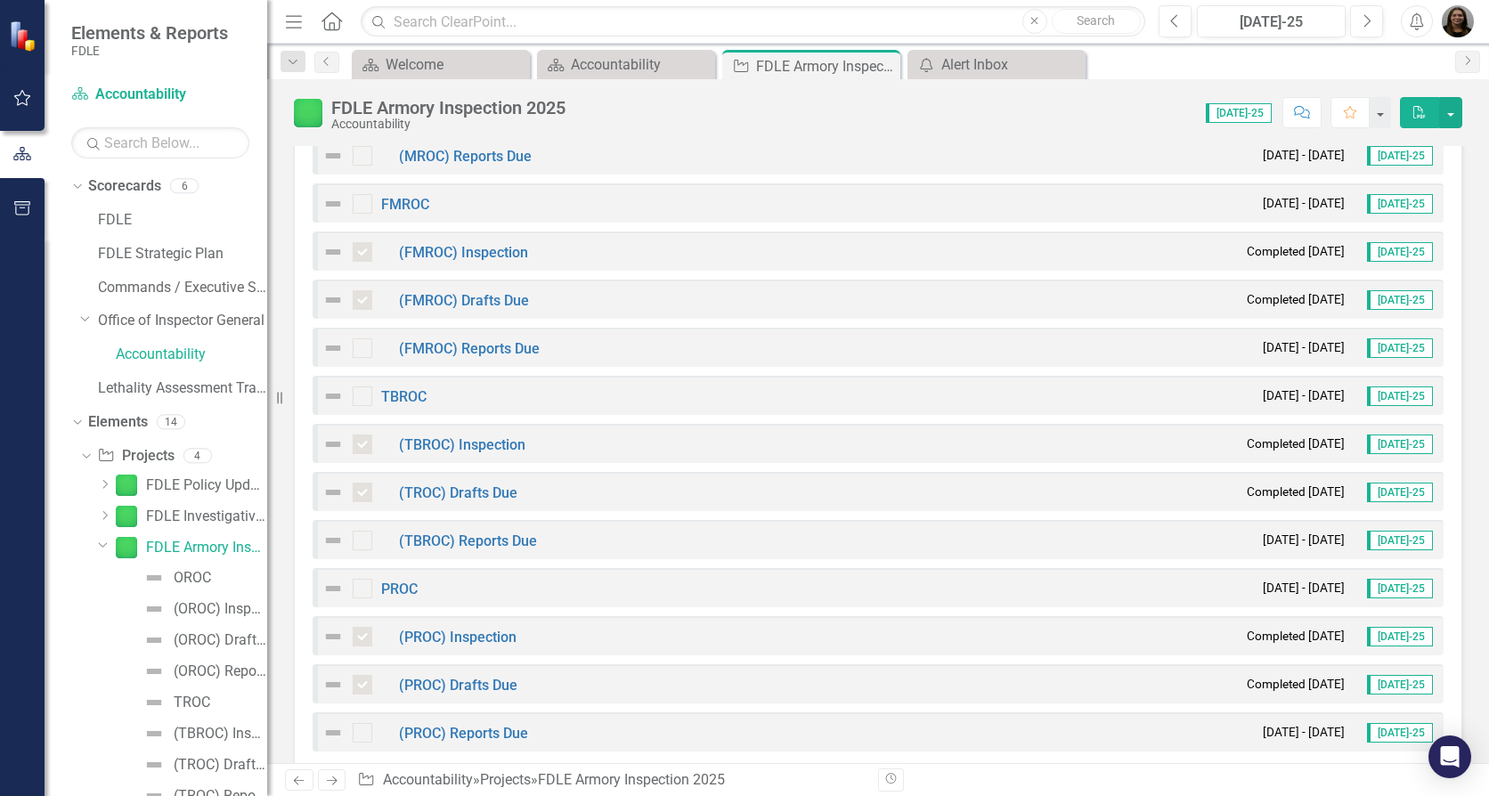
scroll to position [2219, 0]
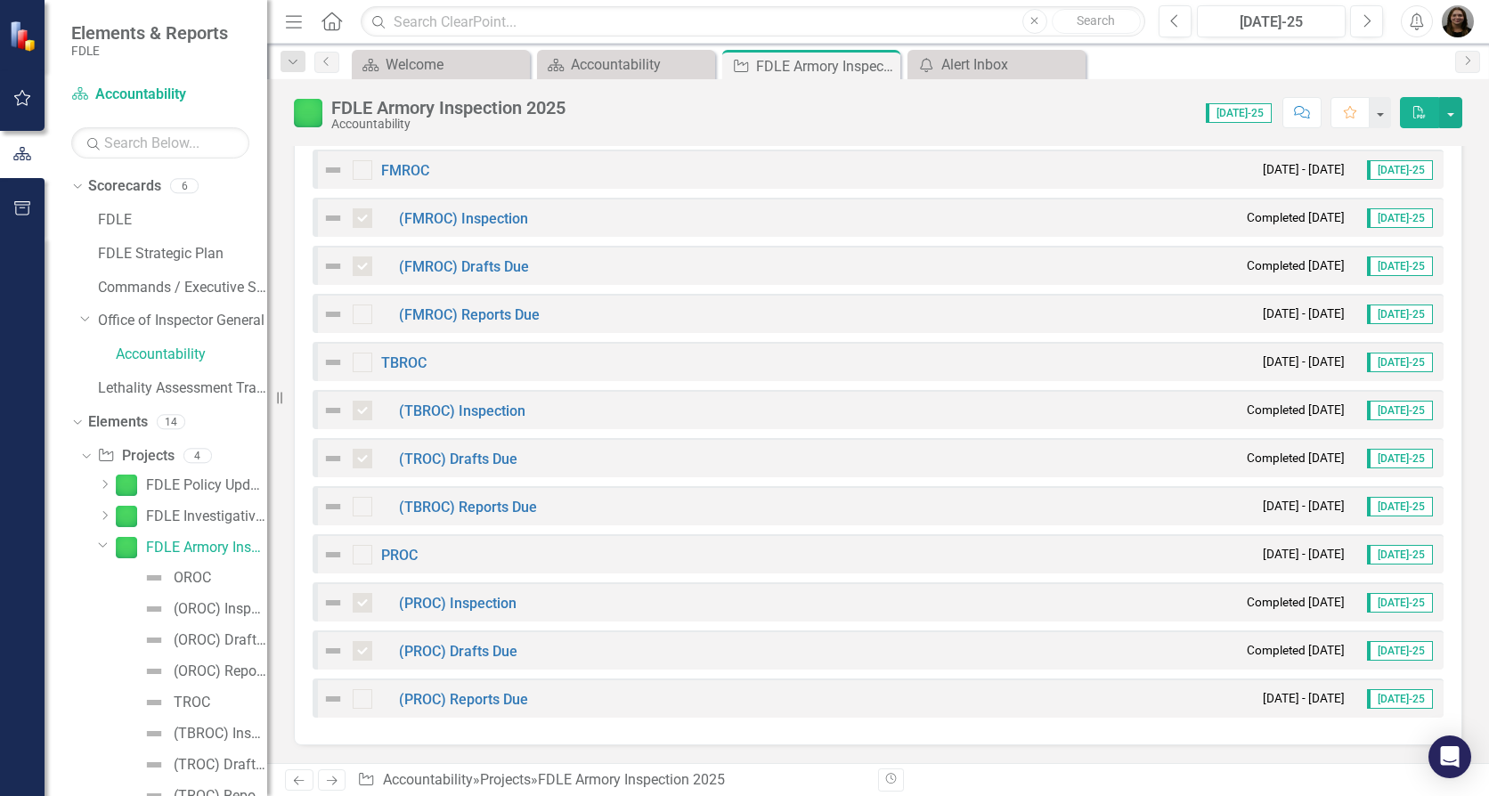
click at [522, 304] on div "(FMROC) Reports Due" at bounding box center [430, 314] width 217 height 21
click at [363, 317] on div at bounding box center [363, 315] width 20 height 20
click at [420, 312] on link "(FMROC) Reports Due" at bounding box center [469, 314] width 141 height 17
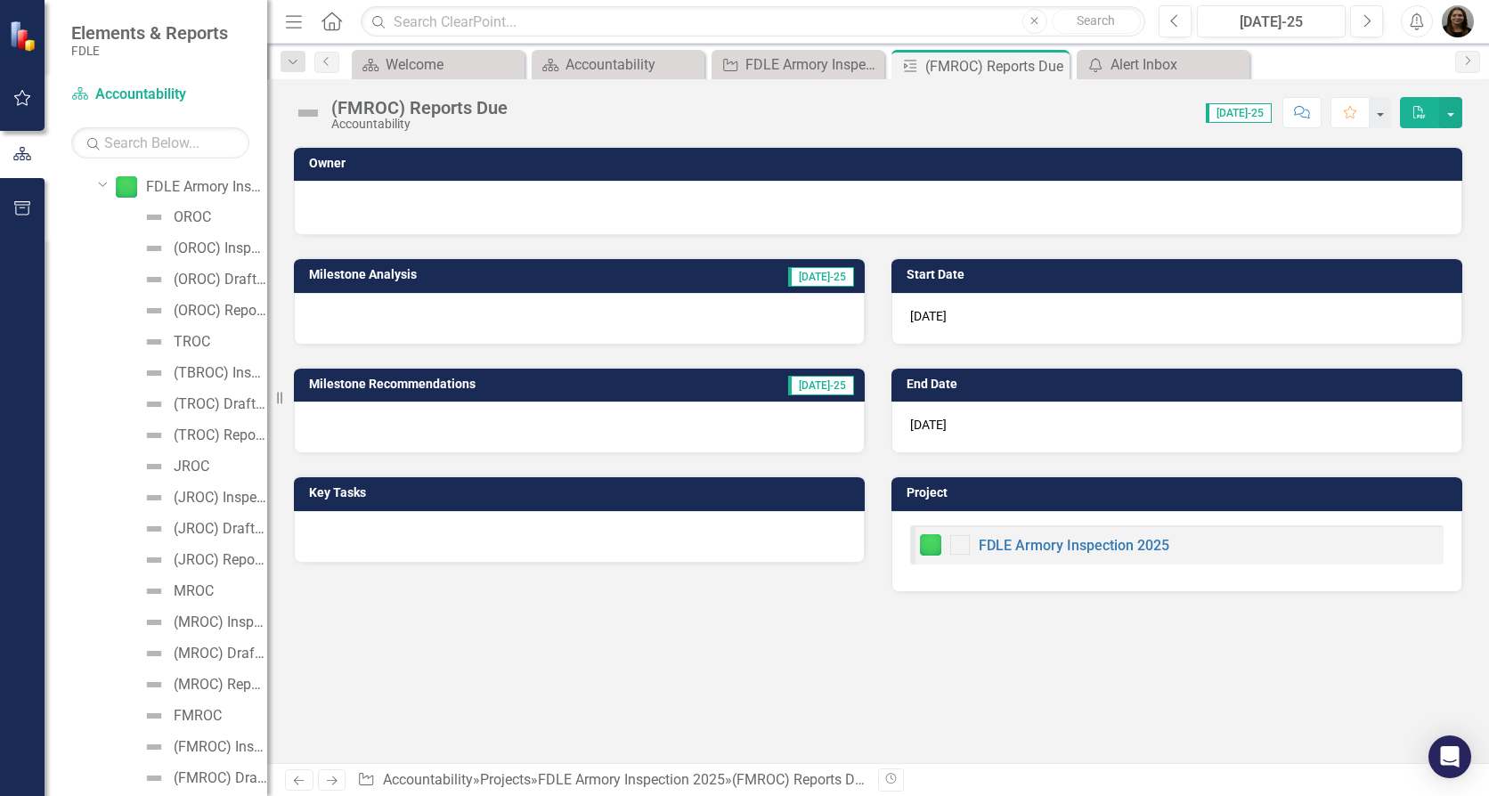
scroll to position [388, 0]
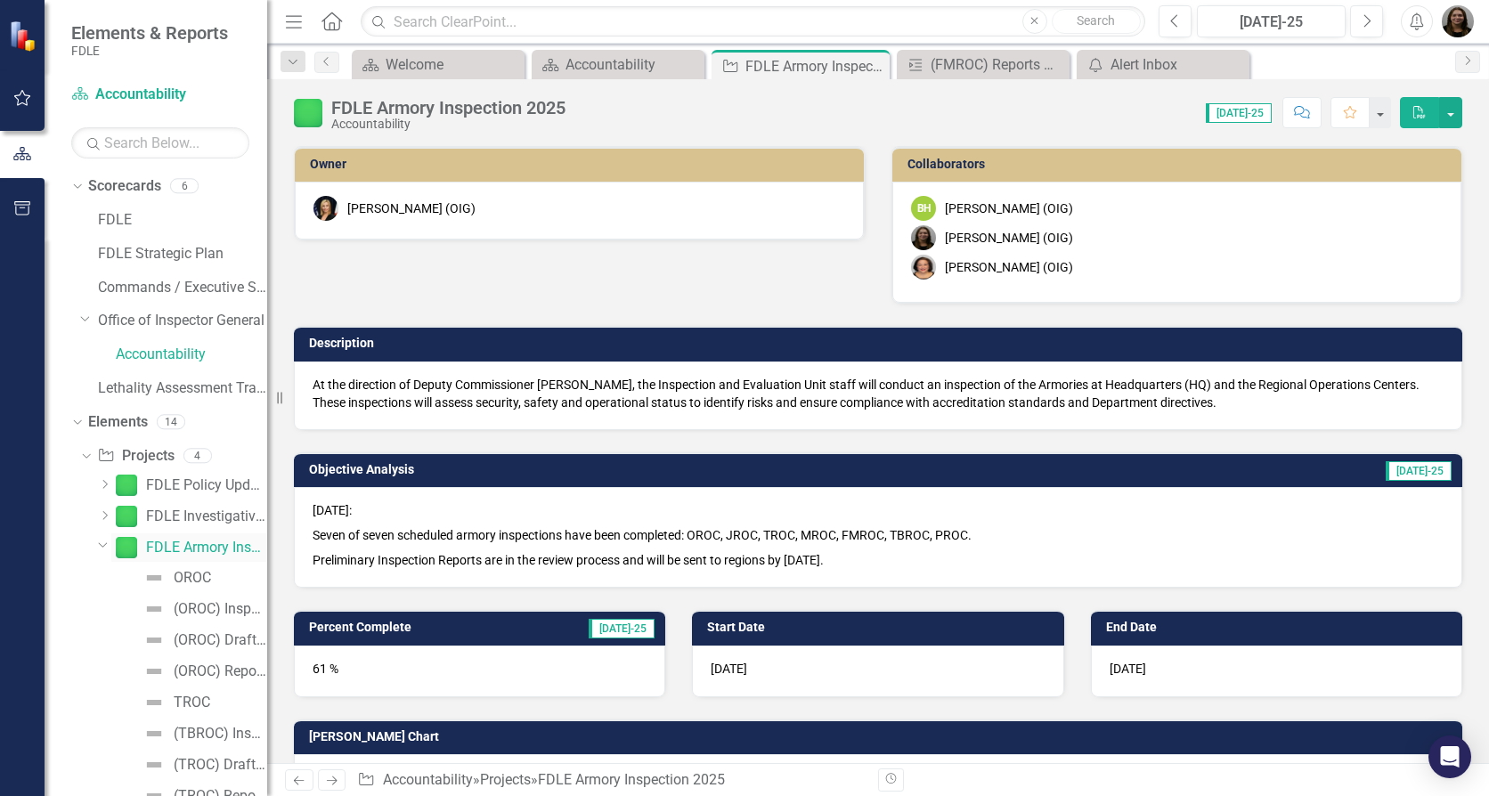
click at [117, 544] on img at bounding box center [126, 547] width 21 height 21
click at [154, 544] on div "FDLE Armory Inspection 2025" at bounding box center [206, 548] width 121 height 16
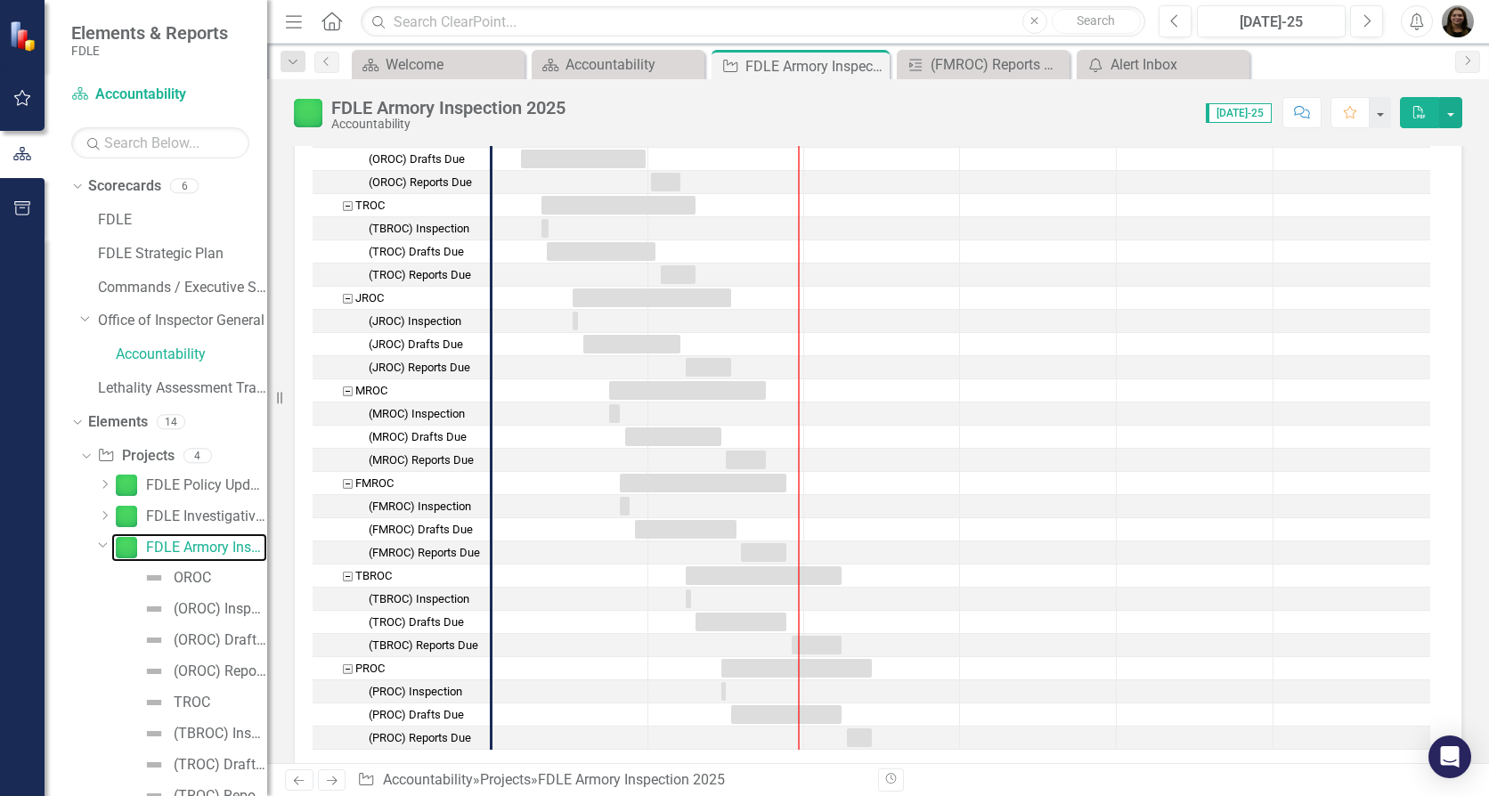
scroll to position [712, 0]
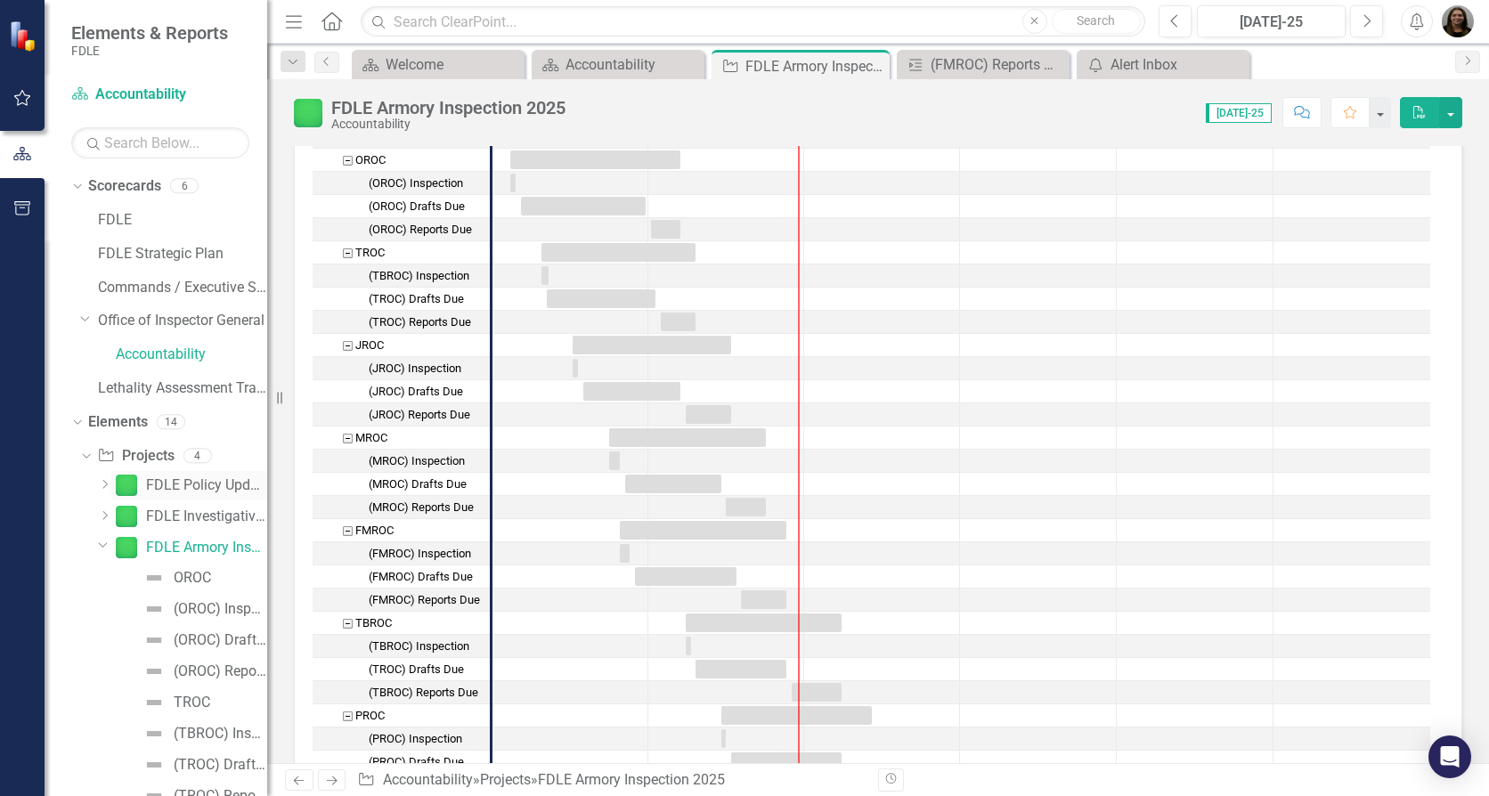
click at [198, 486] on div "FDLE Policy Update" at bounding box center [206, 485] width 121 height 16
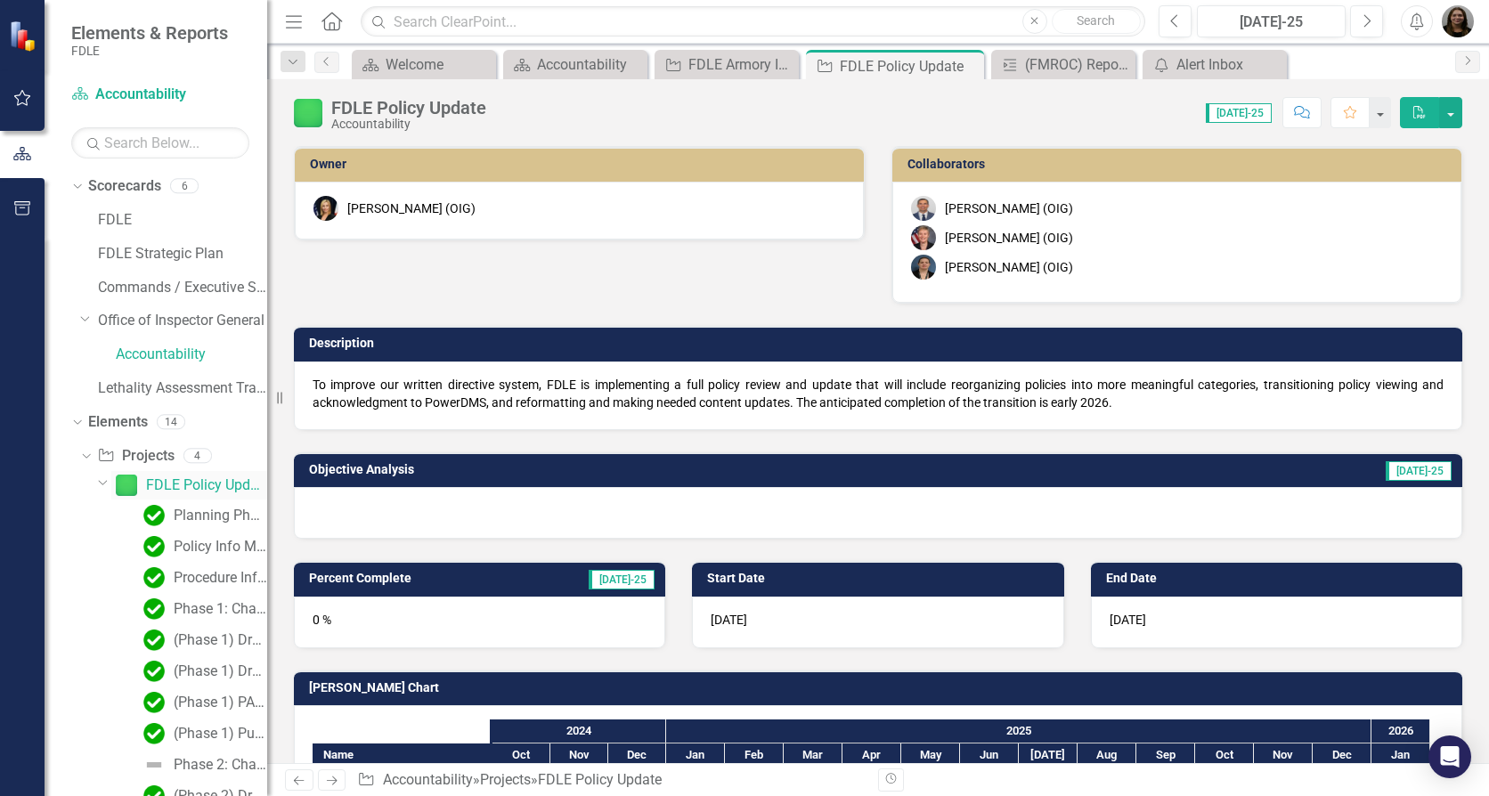
click at [117, 486] on img at bounding box center [126, 485] width 21 height 21
click at [100, 493] on div "Dropdown FDLE Policy Update" at bounding box center [179, 485] width 176 height 28
click at [103, 476] on icon "Dropdown" at bounding box center [103, 481] width 11 height 13
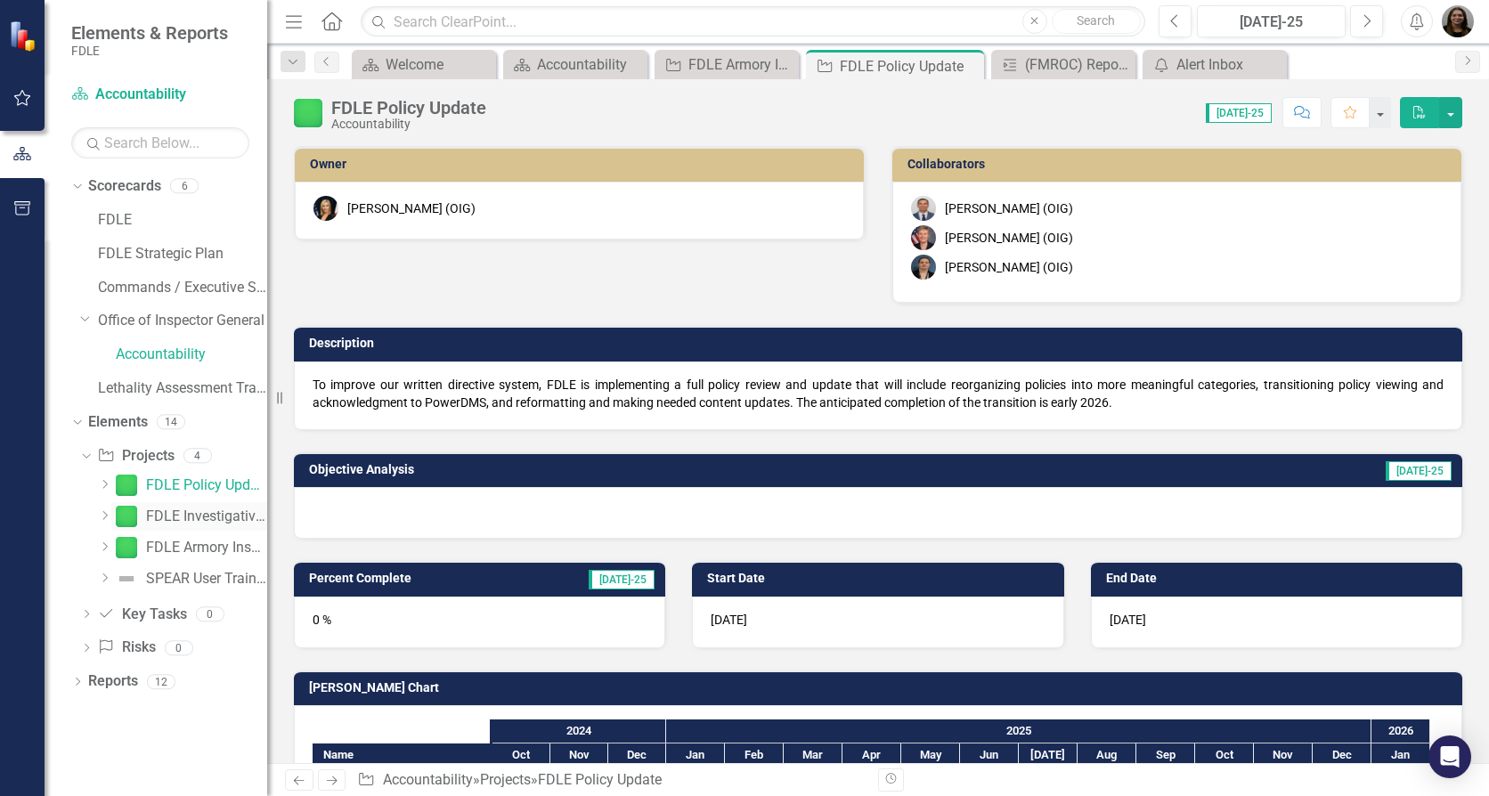
click at [152, 524] on div "FDLE Investigative Evidence Inventory & Inspection 2025" at bounding box center [206, 516] width 121 height 16
